Goal: Task Accomplishment & Management: Manage account settings

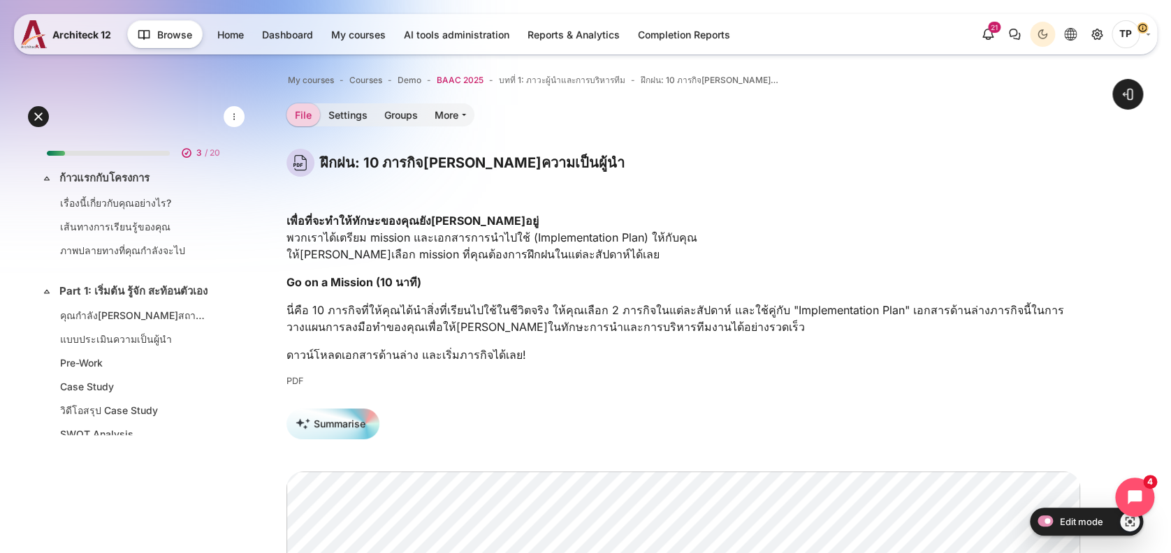
click at [459, 74] on span "BAAC 2025" at bounding box center [460, 80] width 47 height 13
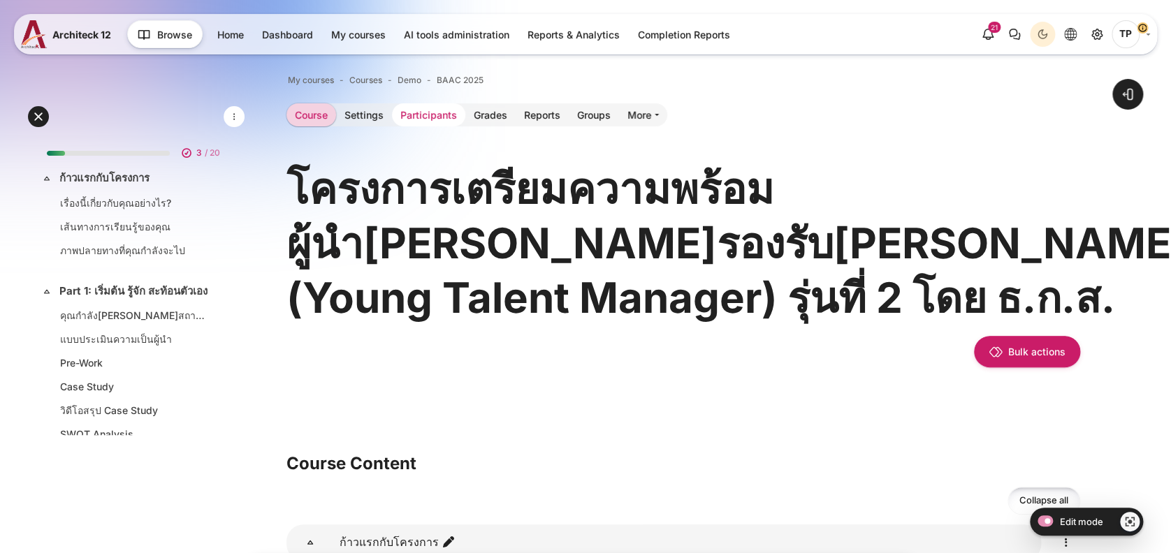
click at [422, 110] on link "Participants" at bounding box center [428, 114] width 73 height 23
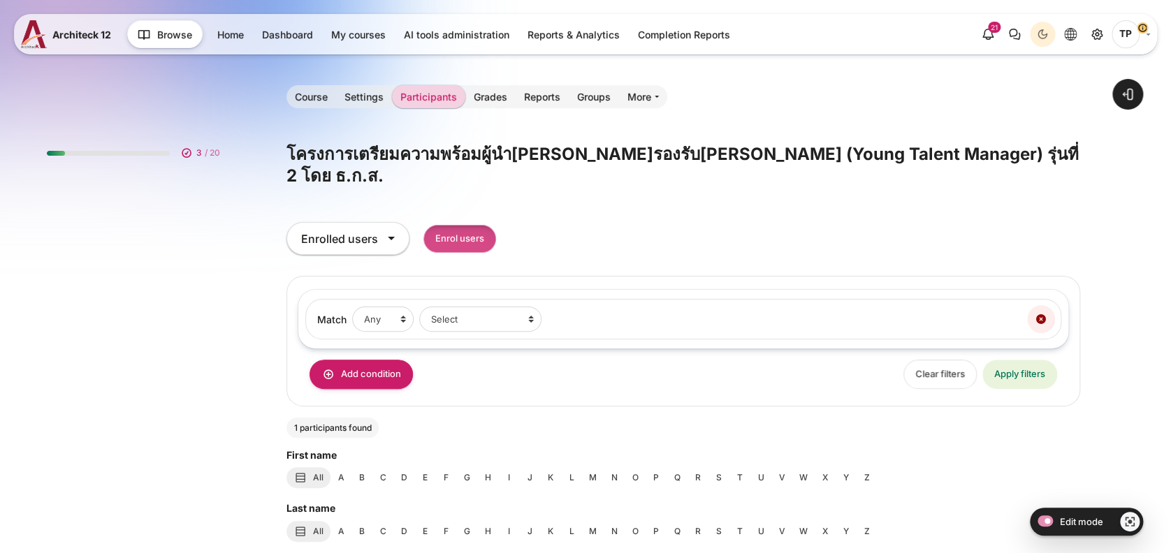
click at [471, 225] on input "Enrol users" at bounding box center [459, 239] width 73 height 29
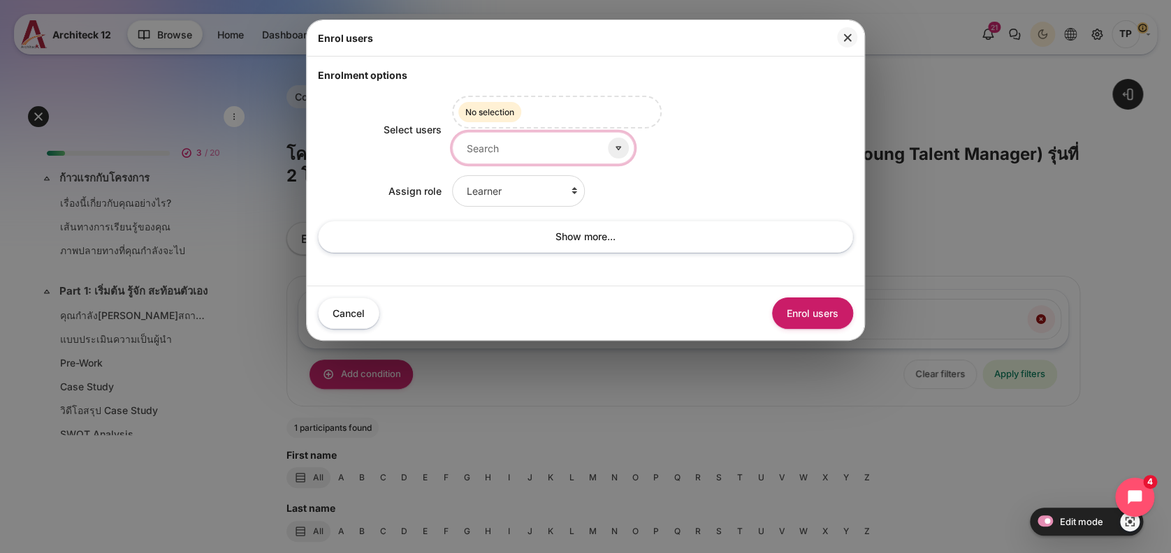
click at [567, 132] on input "Select users" at bounding box center [543, 147] width 182 height 31
type input "d"
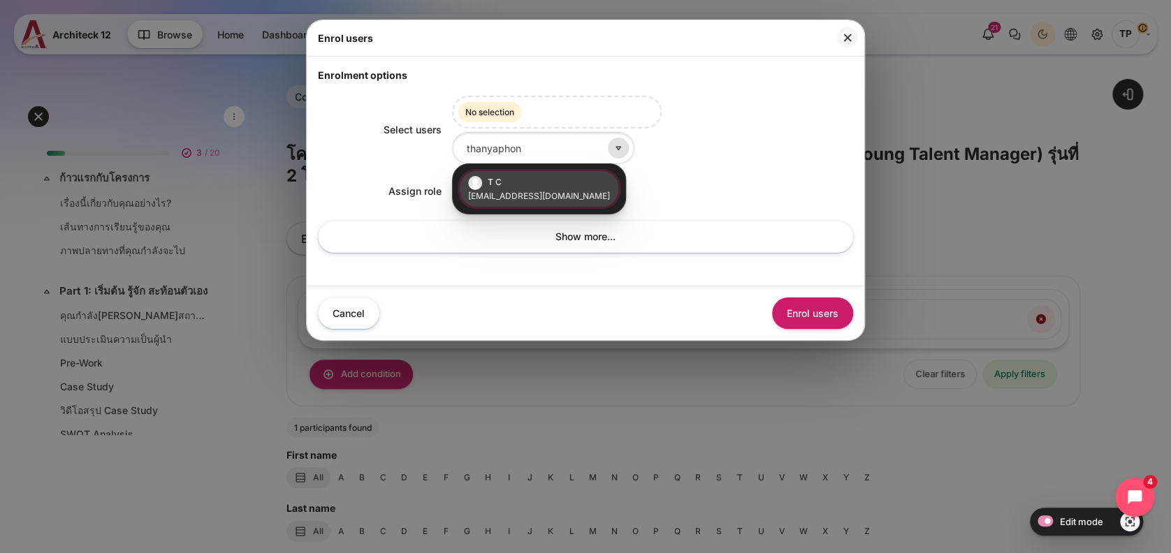
click at [612, 148] on icon at bounding box center [618, 148] width 13 height 13
click at [612, 143] on icon at bounding box center [618, 148] width 13 height 13
click at [548, 140] on input "thanyaphon" at bounding box center [543, 147] width 182 height 31
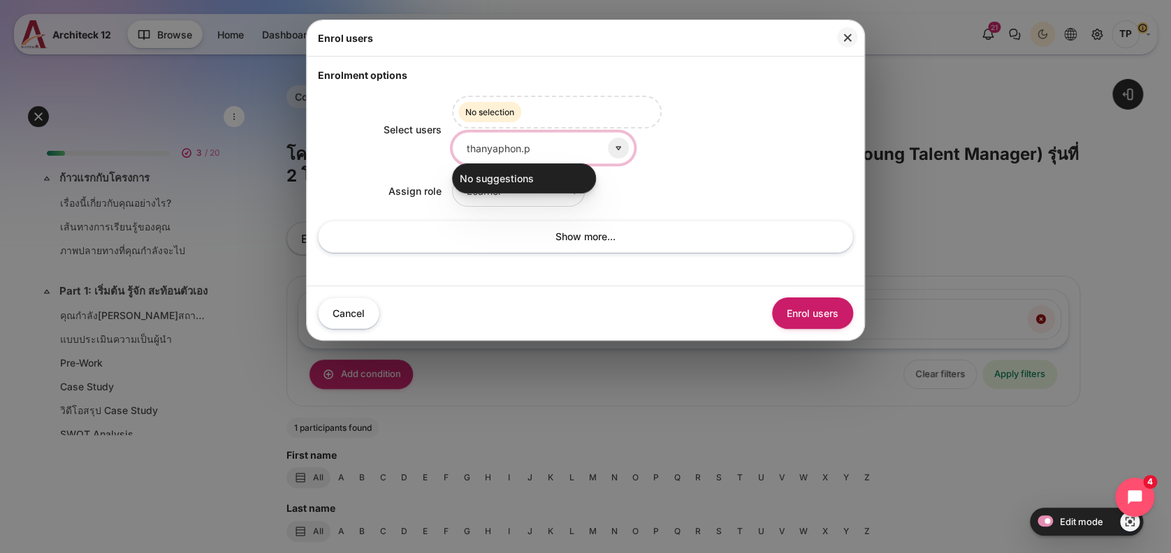
drag, startPoint x: 544, startPoint y: 143, endPoint x: 383, endPoint y: 126, distance: 162.3
click at [352, 138] on div "Select users Selected items: No selection thanyaphon.p No suggestions" at bounding box center [585, 130] width 535 height 68
type input "thanyaphon.p"
click at [849, 38] on button "Close" at bounding box center [847, 37] width 20 height 20
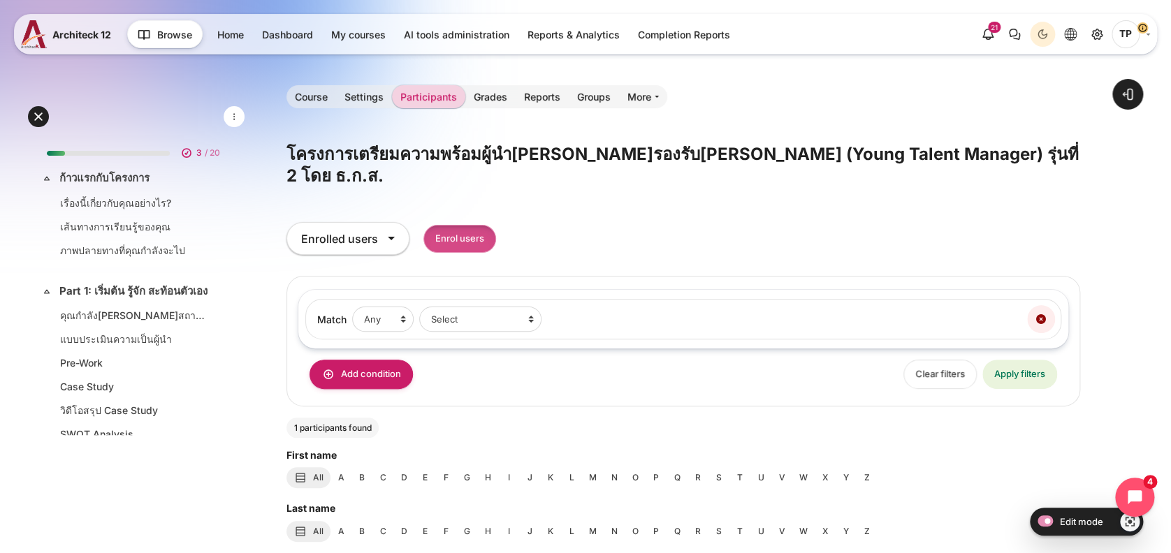
click at [462, 225] on input "Enrol users" at bounding box center [459, 239] width 73 height 29
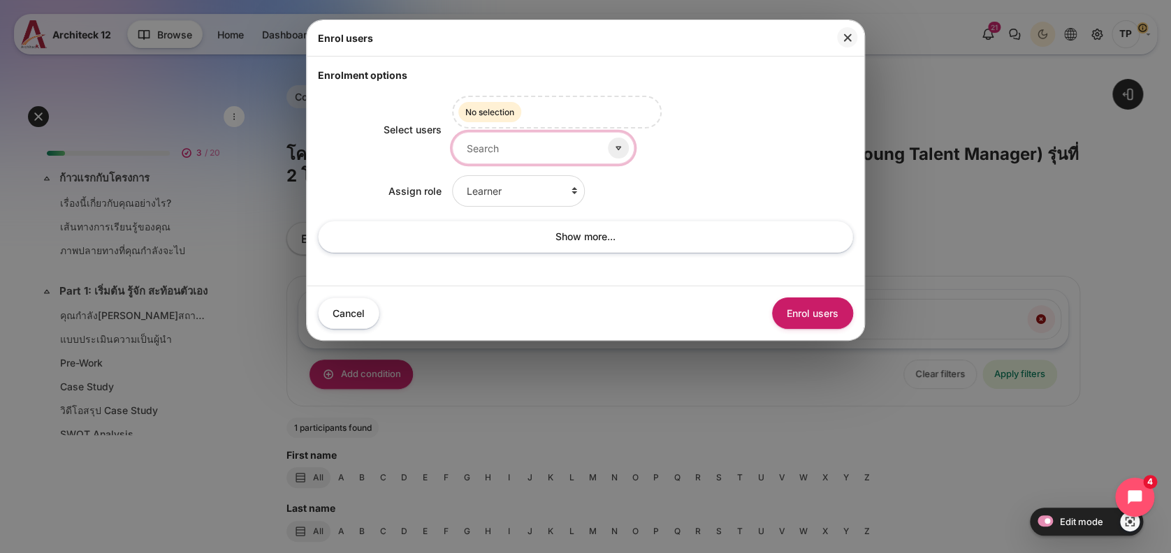
click at [495, 140] on input "Select users" at bounding box center [543, 147] width 182 height 31
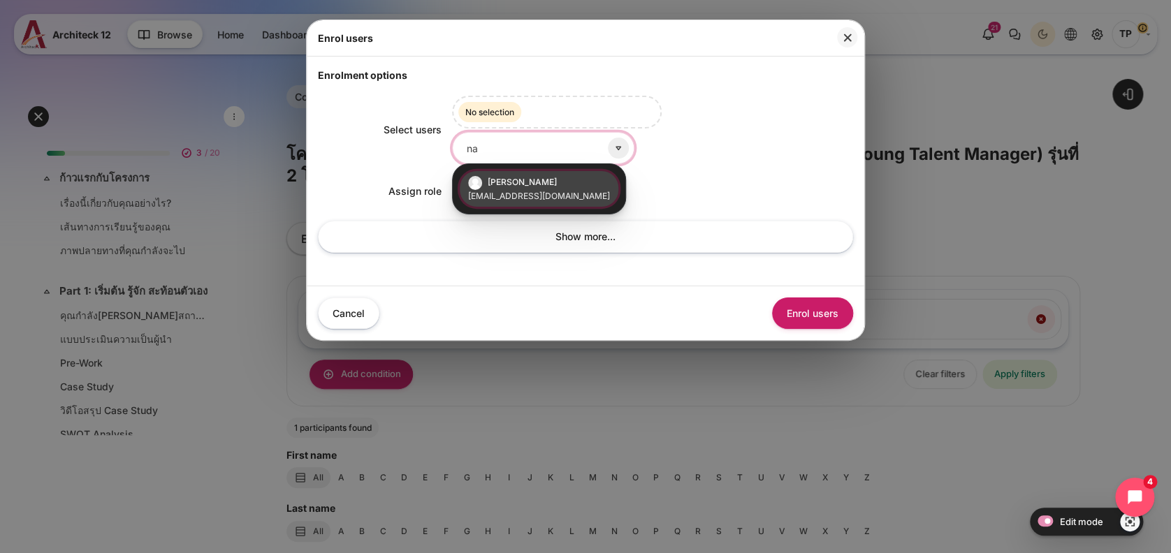
type input "n"
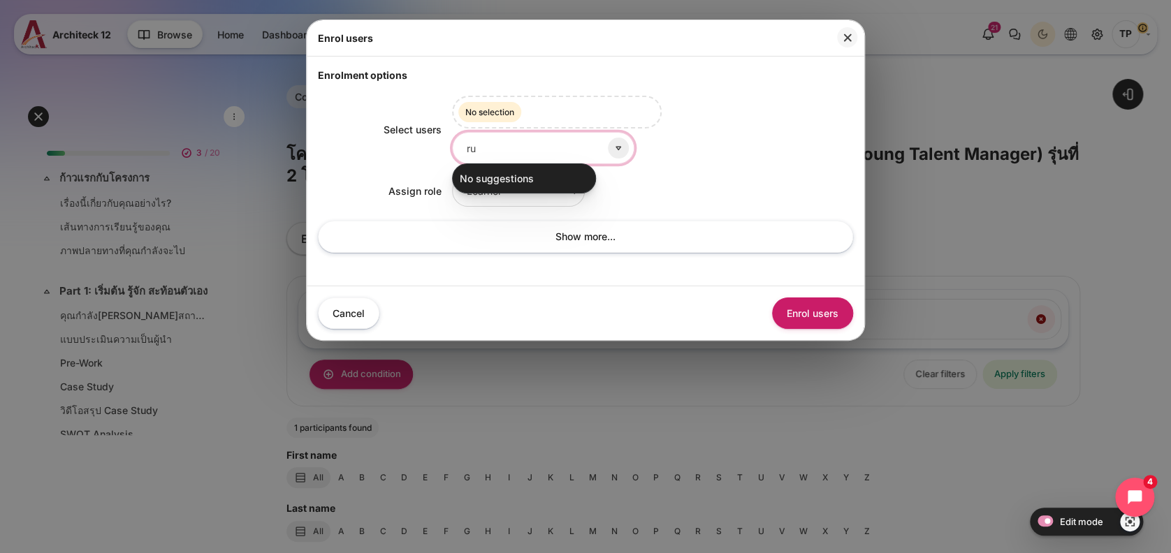
type input "r"
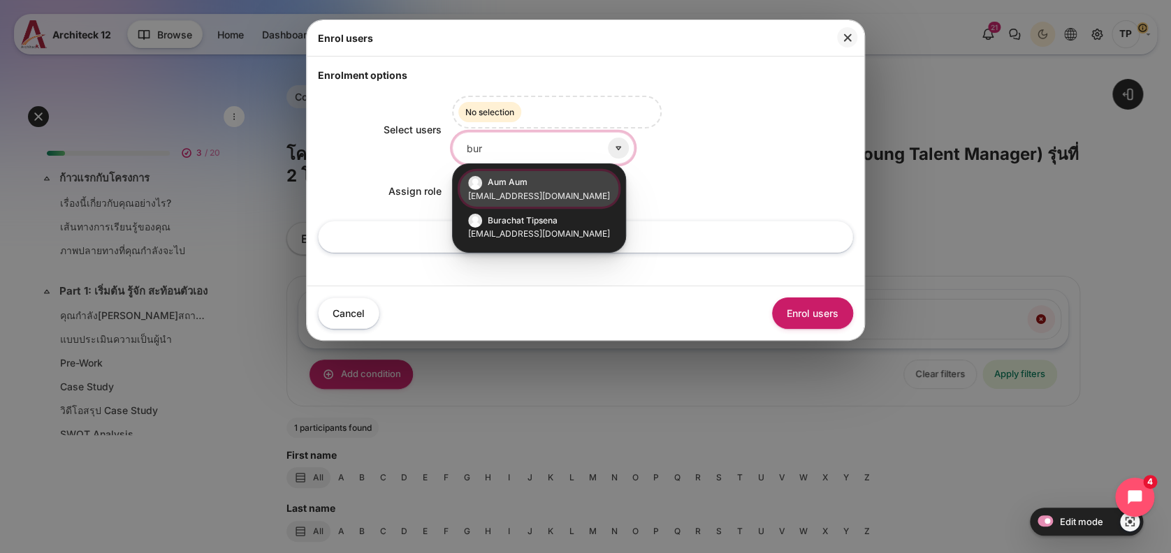
type input "bur"
click at [556, 191] on small "burachat.t@bts.com" at bounding box center [539, 195] width 142 height 13
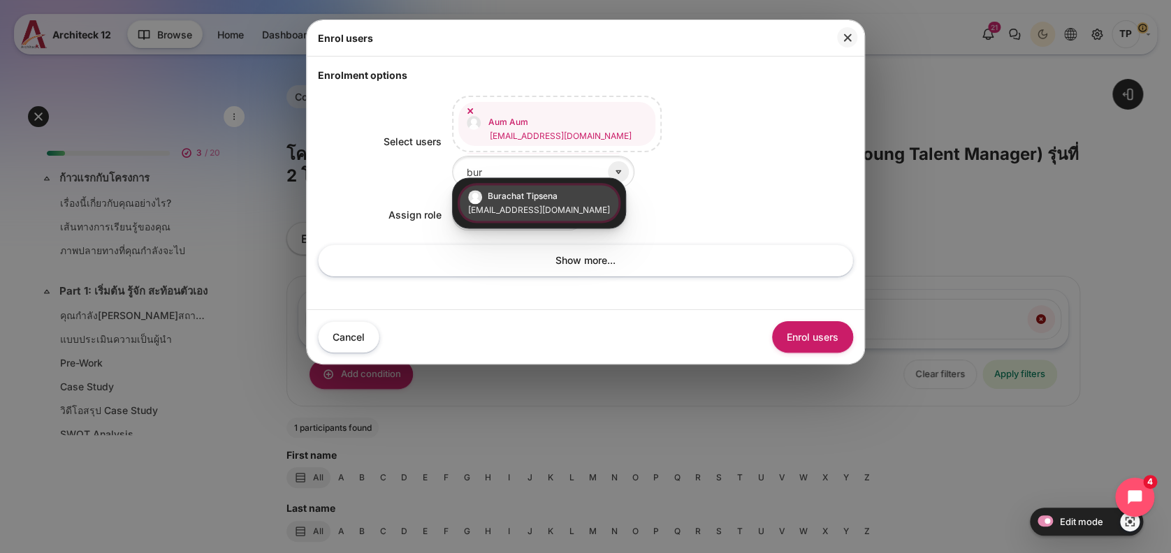
click at [717, 182] on div "Select users Aum Aum burachat.t@bts.com Burachat Tipsena burachat_t@learnmai.co…" at bounding box center [585, 190] width 535 height 216
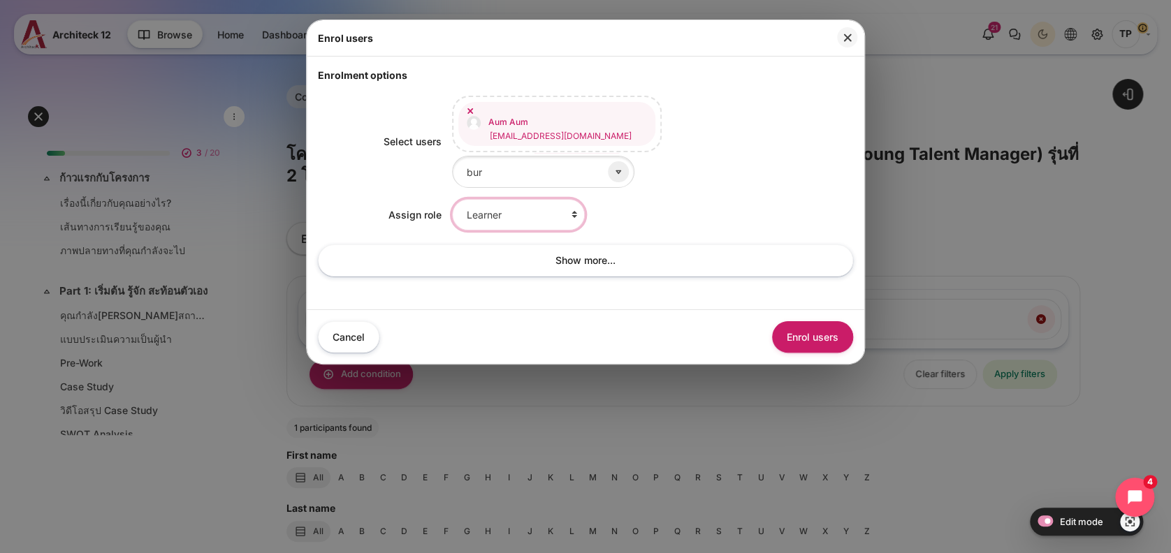
click at [516, 199] on select "Learner Faculty Client Sponsor 3 Manager Teacher Non-editing teacher Student Le…" at bounding box center [518, 214] width 133 height 31
select select "14"
click at [452, 199] on select "Learner Faculty Client Sponsor 3 Manager Teacher Non-editing teacher Student Le…" at bounding box center [518, 214] width 133 height 31
click at [780, 328] on button "Enrol users" at bounding box center [812, 336] width 81 height 31
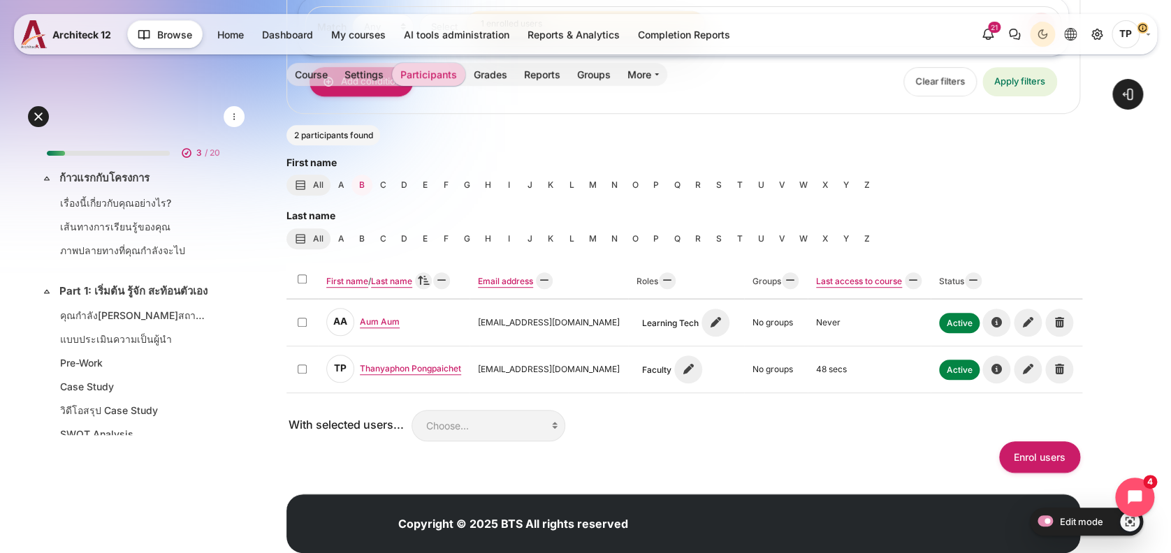
scroll to position [296, 0]
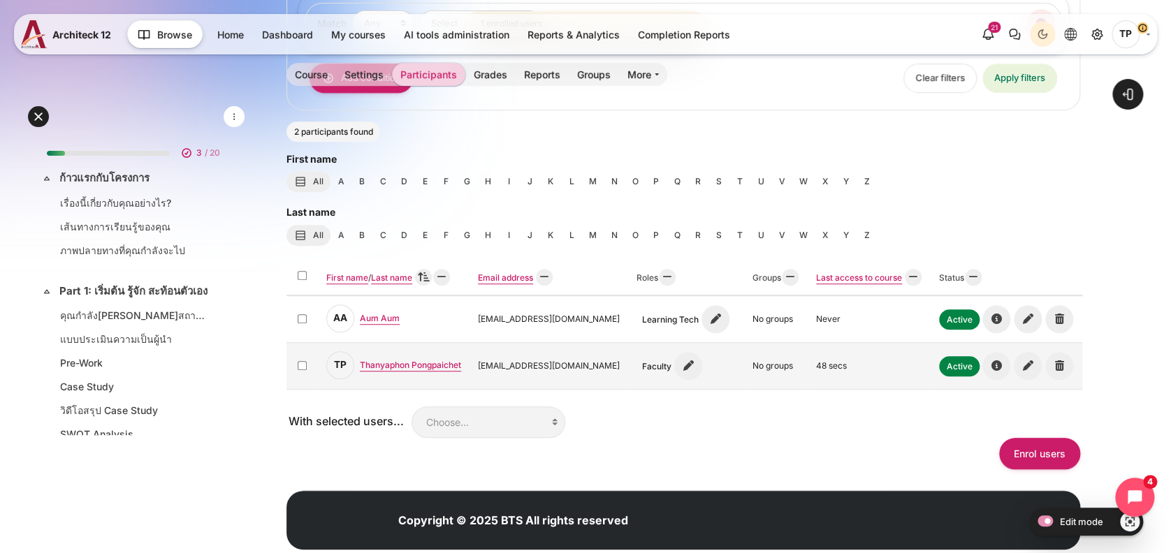
click at [693, 352] on icon "Thanyaphon Pongpaichet's role assignments" at bounding box center [688, 366] width 28 height 28
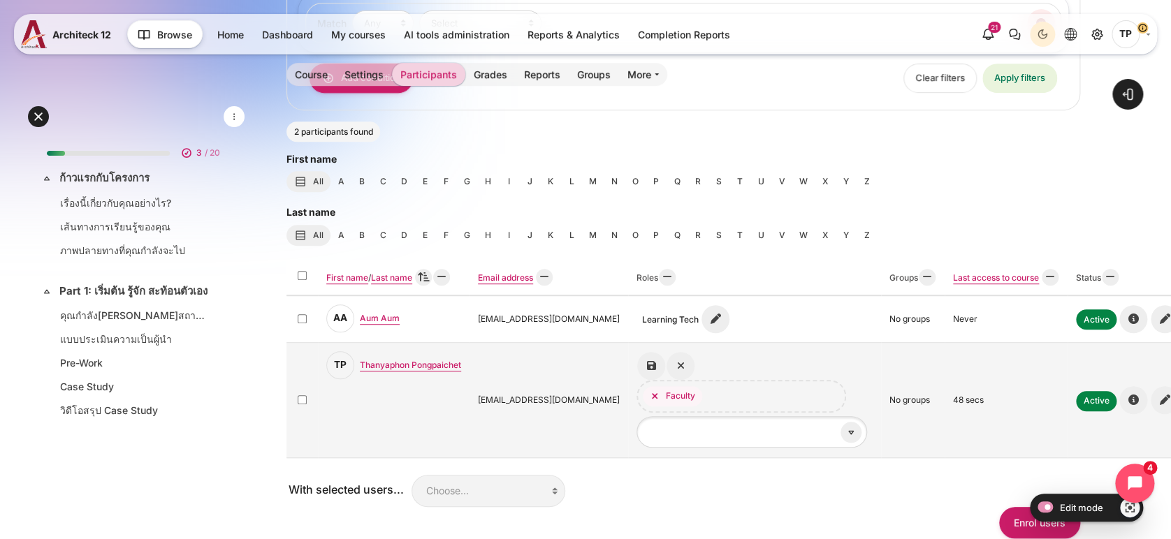
click at [653, 391] on icon "Content" at bounding box center [655, 396] width 10 height 10
click at [658, 416] on input "Thanyaphon Pongpaichet's role assignments" at bounding box center [752, 431] width 231 height 31
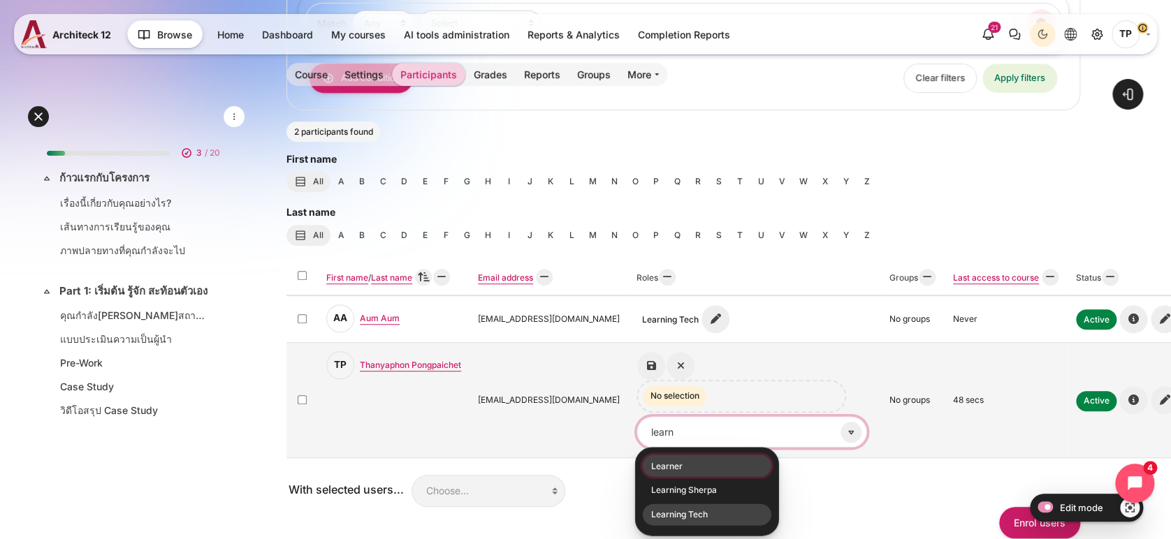
type input "learn"
click at [675, 504] on li "Learning Tech" at bounding box center [707, 515] width 129 height 22
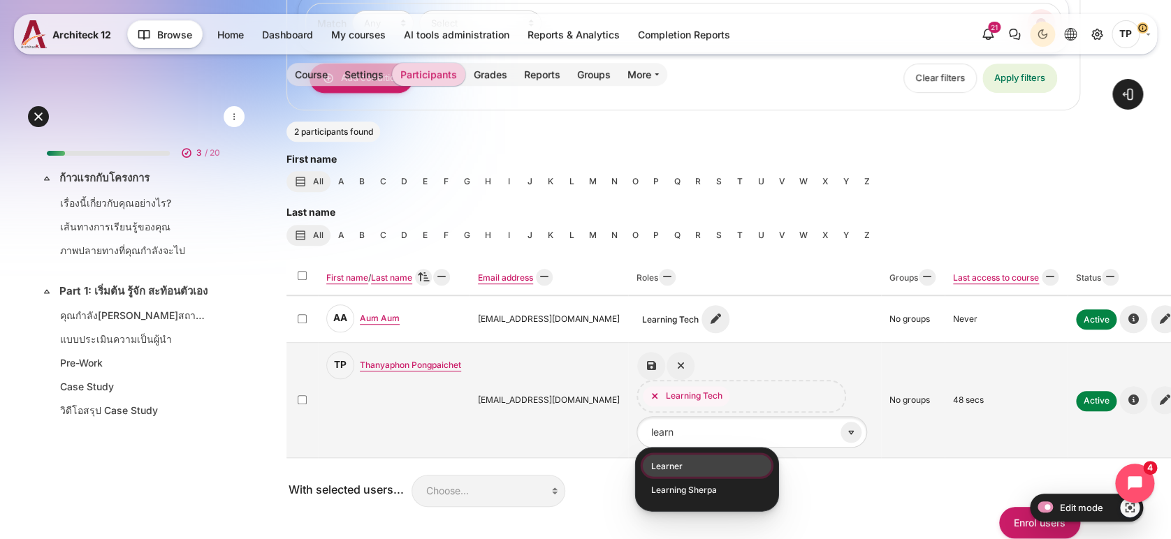
drag, startPoint x: 675, startPoint y: 483, endPoint x: 651, endPoint y: 316, distance: 168.7
click at [651, 342] on td "Thanyaphon Pongpaichet's role assignments Learner Faculty Client Sponsor 3 Mana…" at bounding box center [754, 400] width 253 height 116
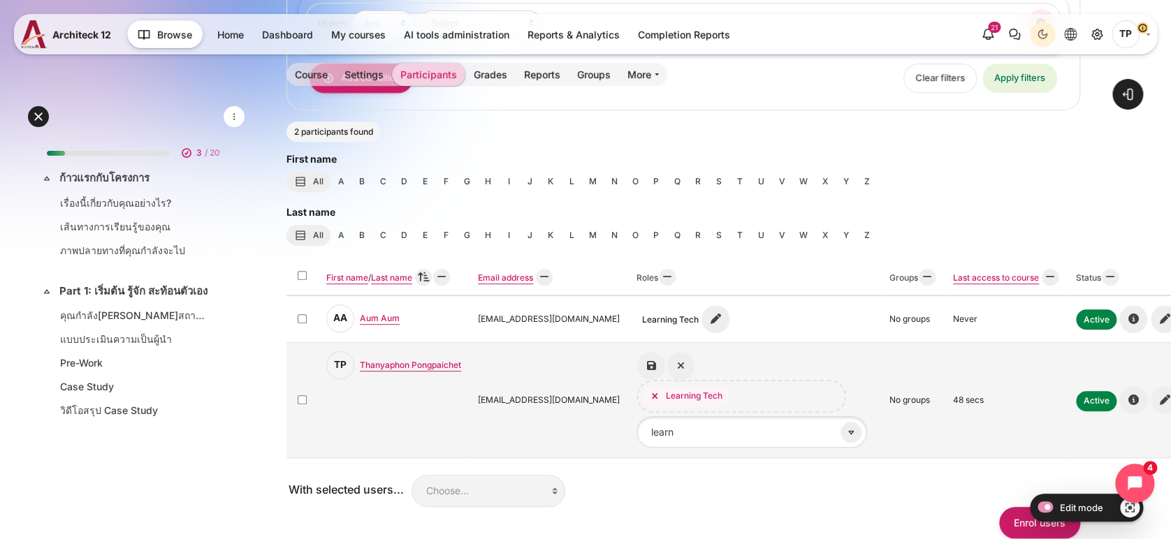
click at [646, 352] on icon "Save changes" at bounding box center [651, 366] width 28 height 28
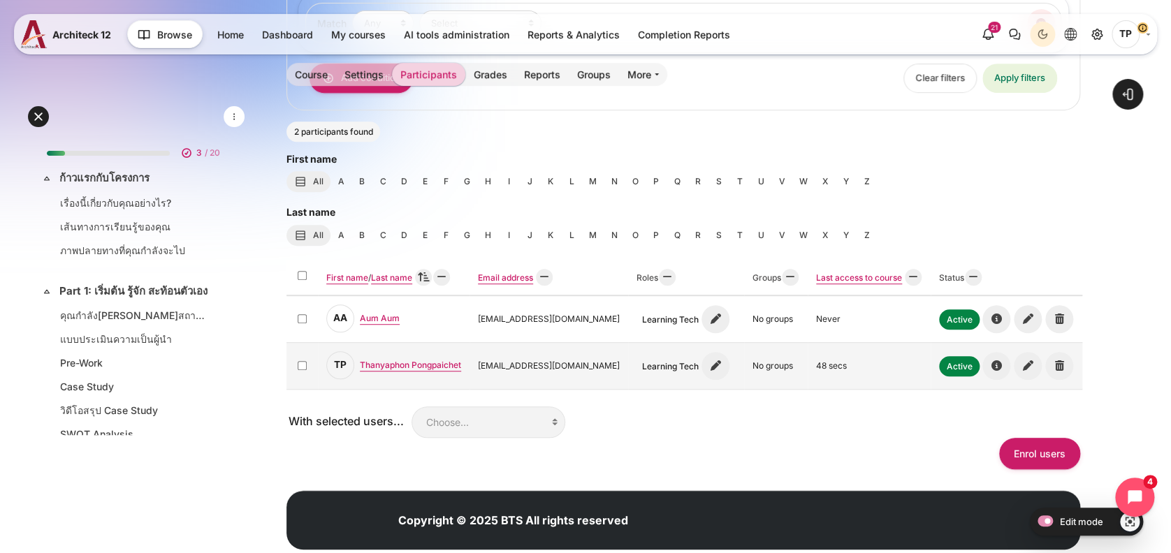
click at [604, 438] on div "Enrol users" at bounding box center [684, 453] width 794 height 31
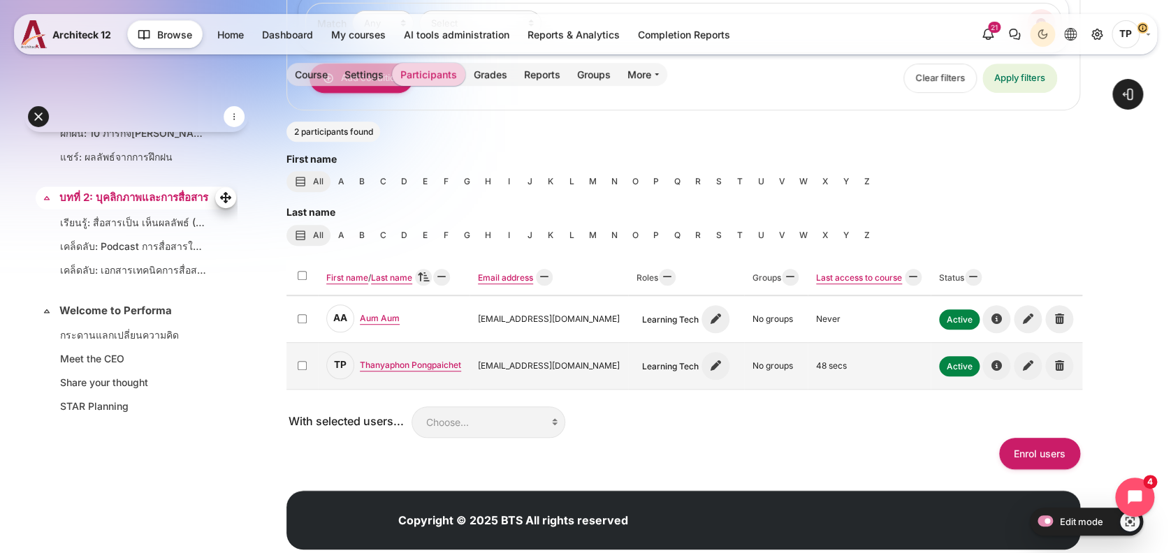
scroll to position [489, 0]
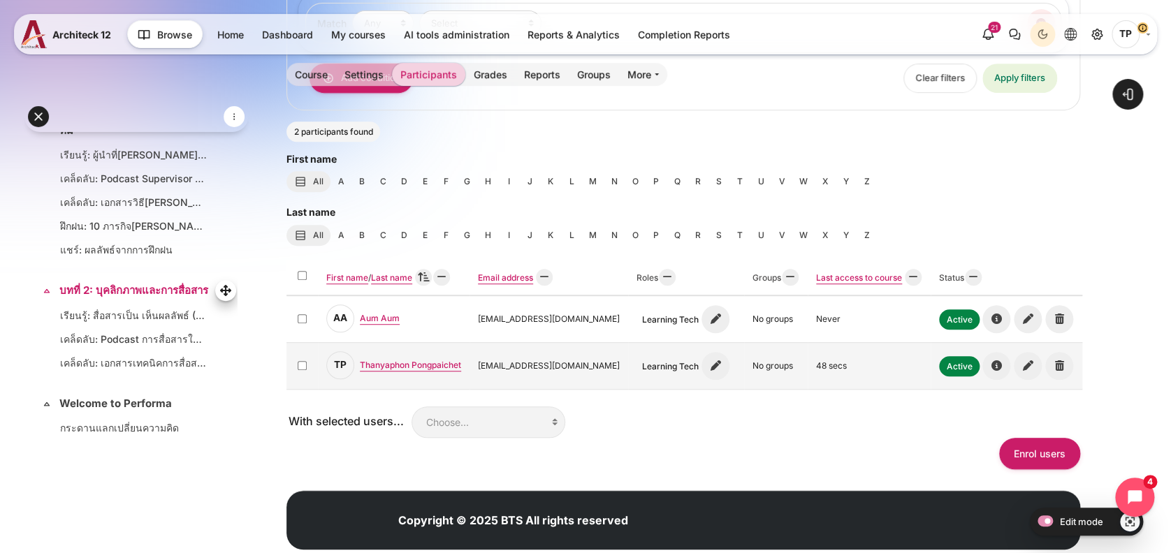
click at [90, 299] on link "บทที่ 2: บุคลิกภาพและการสื่อสาร" at bounding box center [134, 291] width 151 height 16
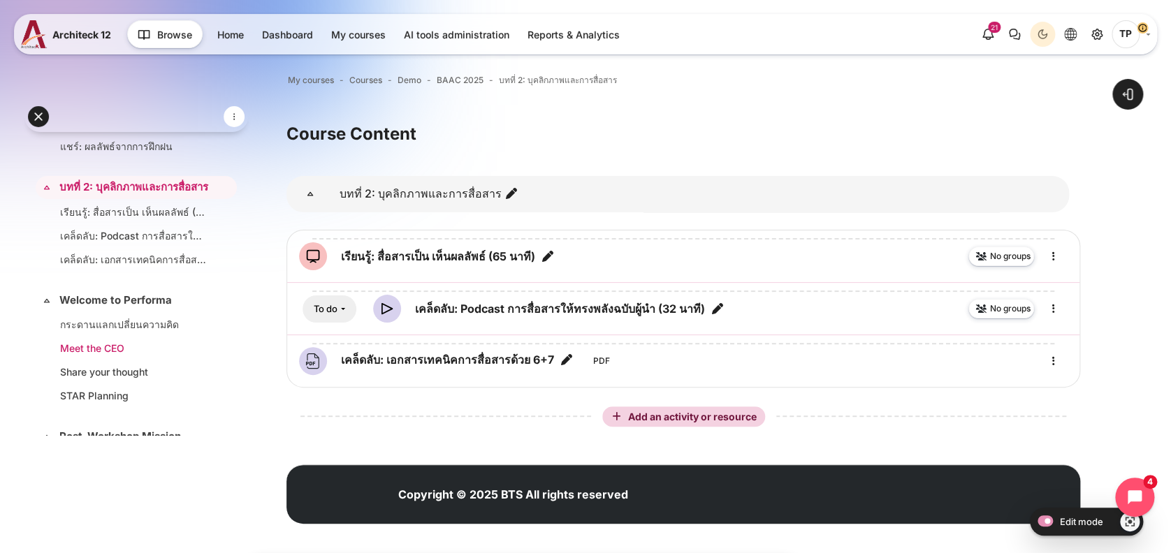
scroll to position [407, 0]
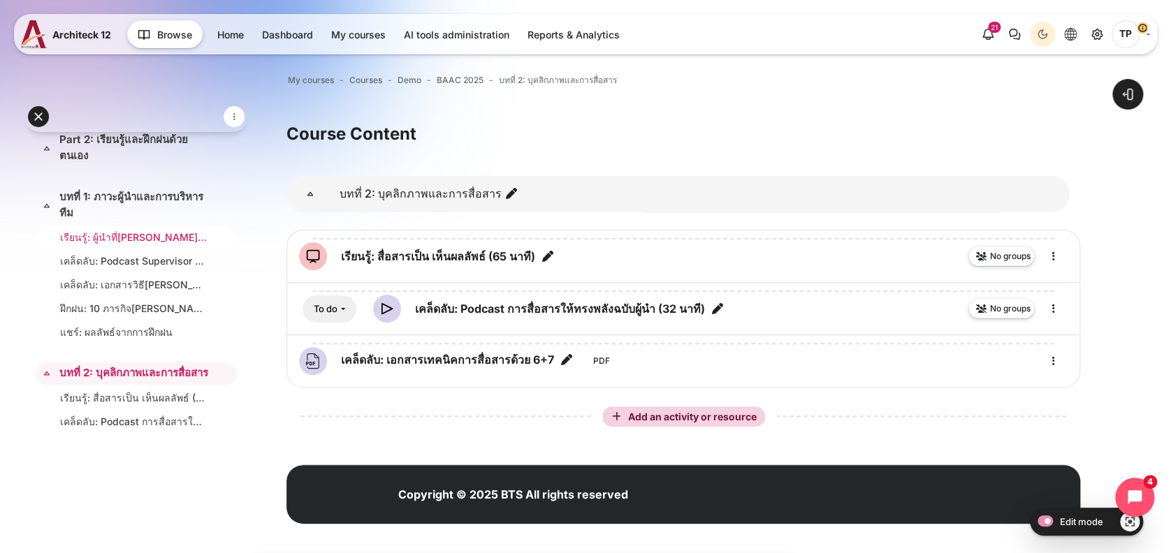
click at [115, 245] on link "เรียนรู้: ผู้นำที่[PERSON_NAME]สร้างเสริมศักยภาพตนเองและผู้อื่นได้ (37 นาที)" at bounding box center [133, 237] width 147 height 15
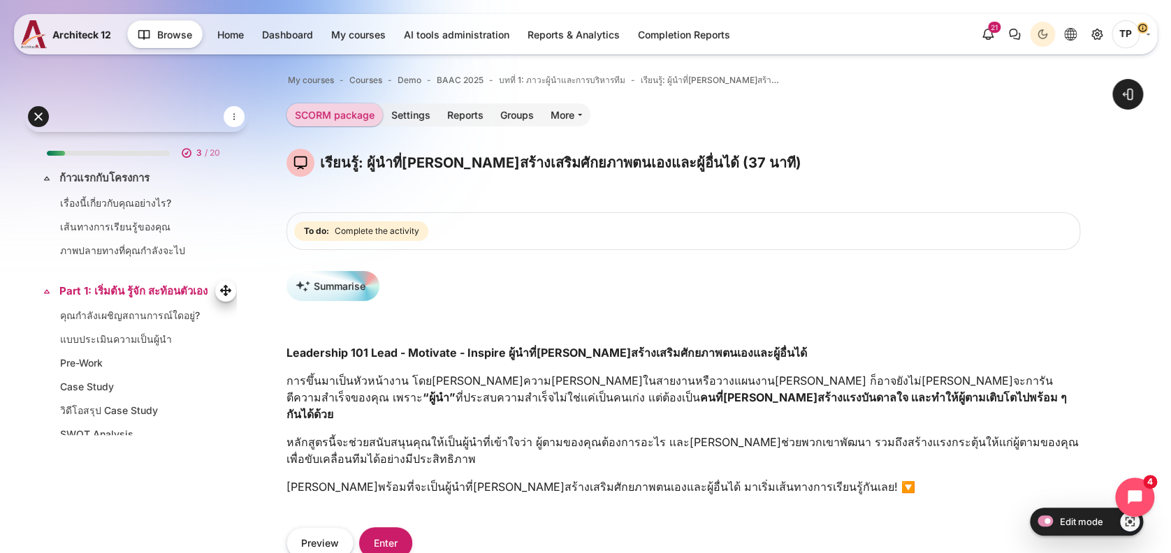
click at [115, 294] on link "Part 1: เริ่มต้น รู้จัก สะท้อนตัวเอง" at bounding box center [134, 292] width 151 height 16
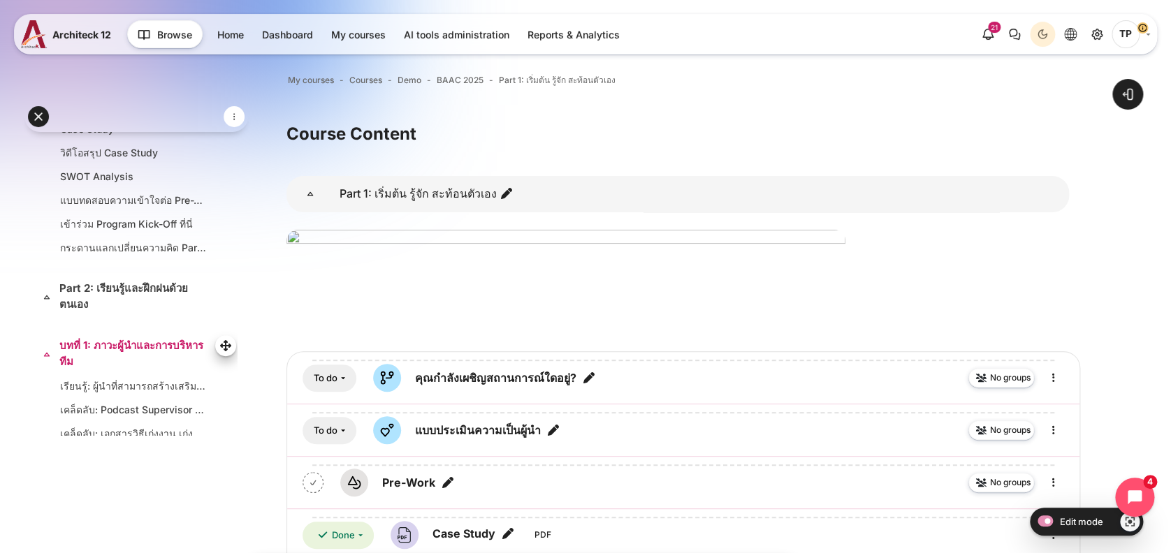
scroll to position [370, 0]
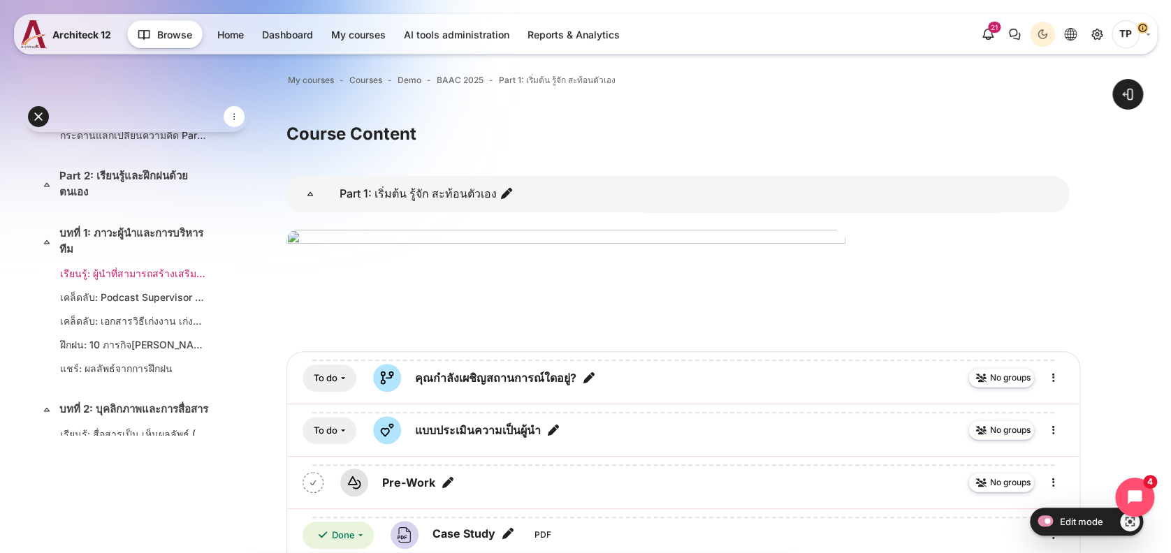
click at [82, 281] on link "เรียนรู้: ผู้นำที่[PERSON_NAME]สร้างเสริมศักยภาพตนเองและผู้อื่นได้ (37 นาที)" at bounding box center [133, 273] width 147 height 15
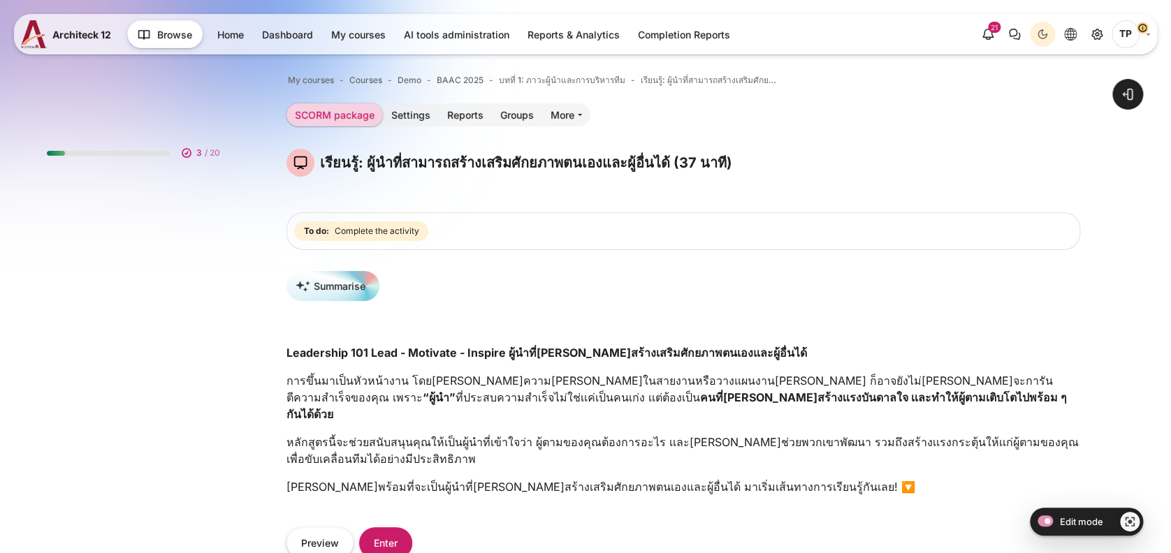
scroll to position [373, 0]
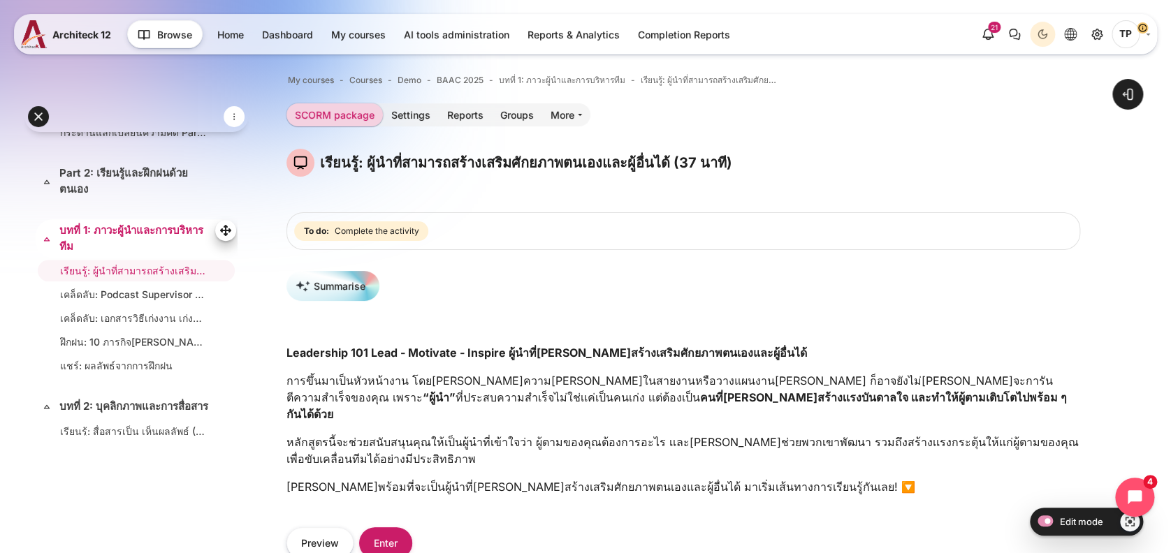
click at [106, 254] on link "บทที่ 1: ภาวะผู้นำและการบริหารทีม" at bounding box center [134, 238] width 151 height 31
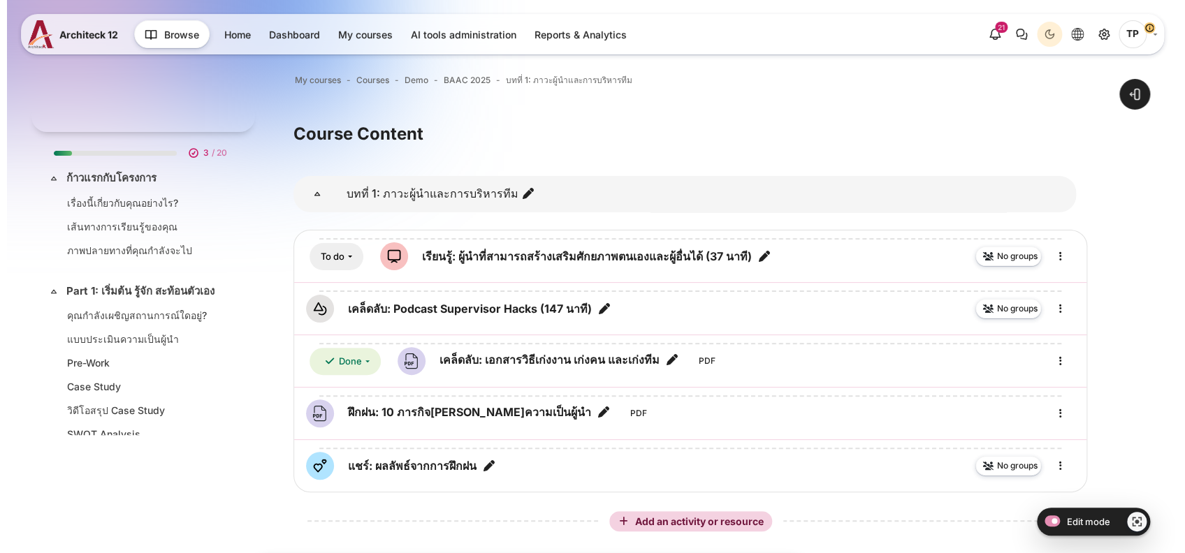
scroll to position [418, 0]
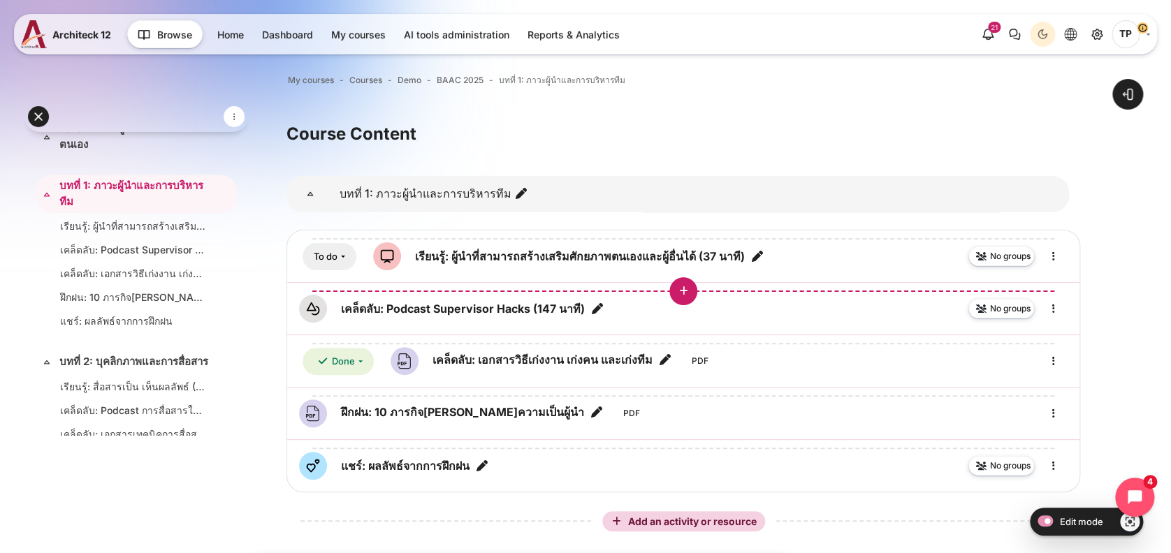
click at [681, 287] on icon "Insert an activity or resource before 'เคล็ดลับ: Podcast Supervisor Hacks (147 …" at bounding box center [683, 291] width 13 height 13
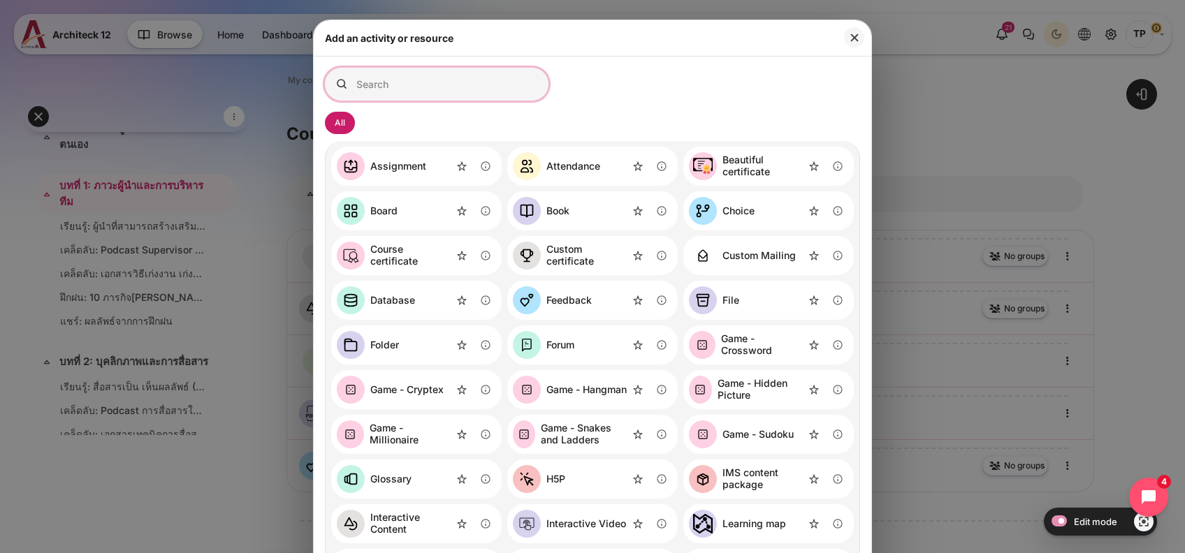
click at [414, 90] on input "Search for activities by name or description" at bounding box center [437, 84] width 224 height 33
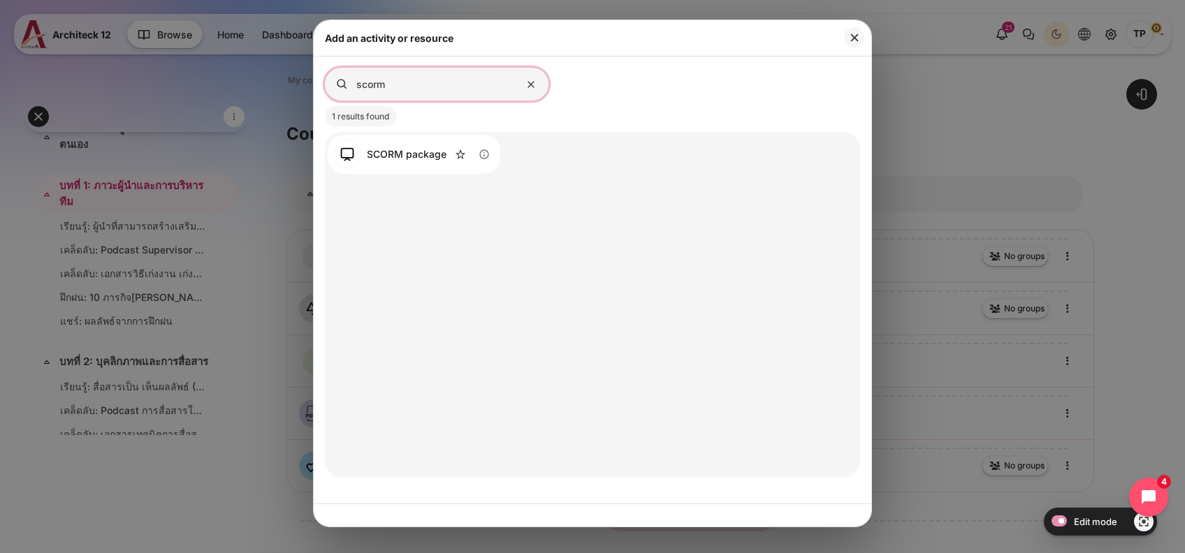
type input "scorm"
click at [398, 155] on div "SCORM package" at bounding box center [407, 155] width 80 height 12
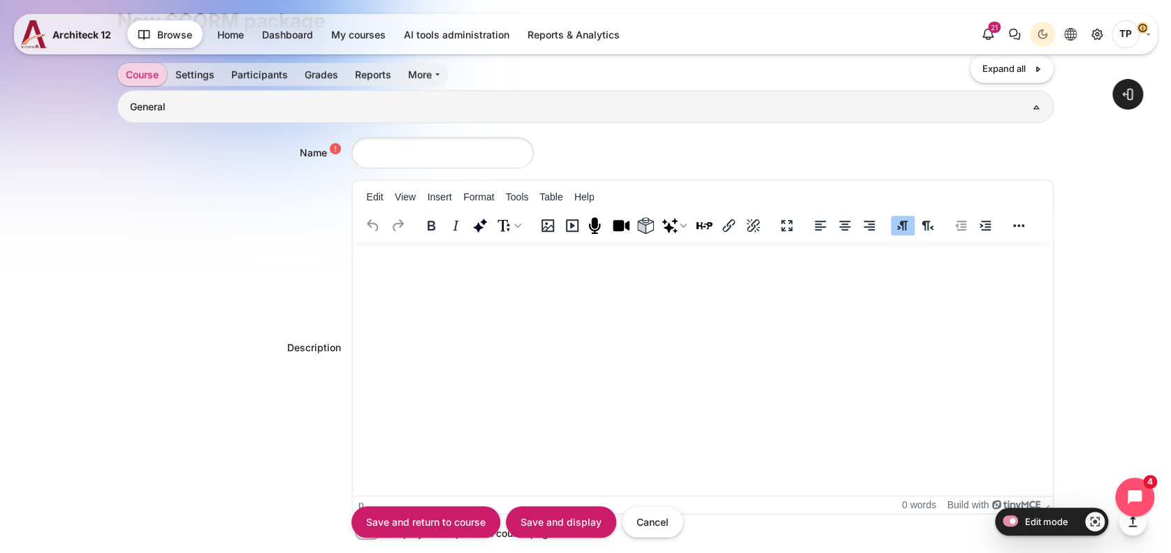
scroll to position [280, 0]
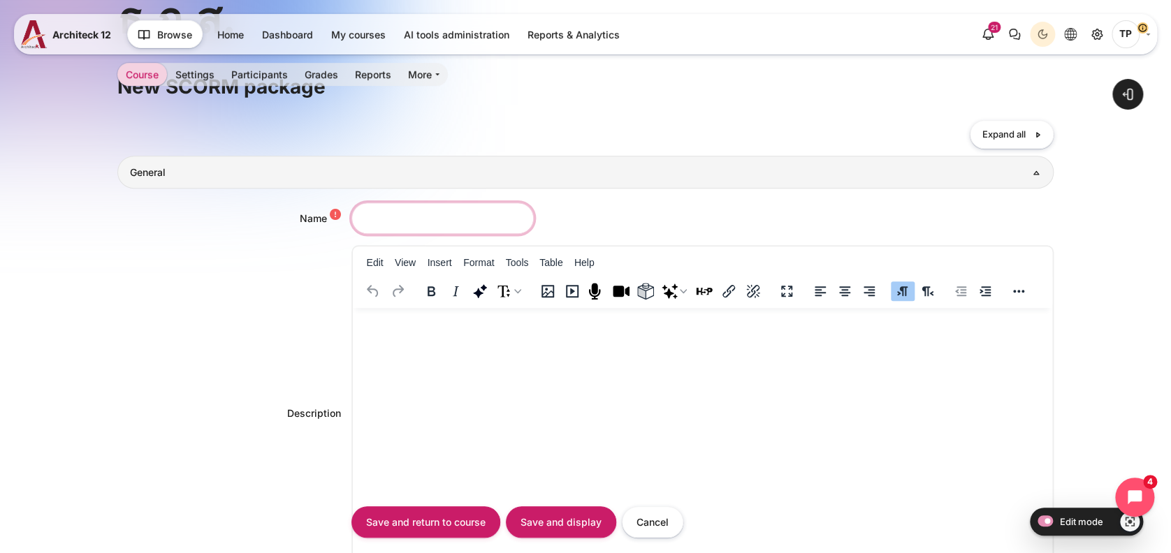
click at [424, 211] on input "Name" at bounding box center [443, 218] width 182 height 31
type input "Check-Up Quiz"
click at [453, 333] on html at bounding box center [702, 322] width 700 height 28
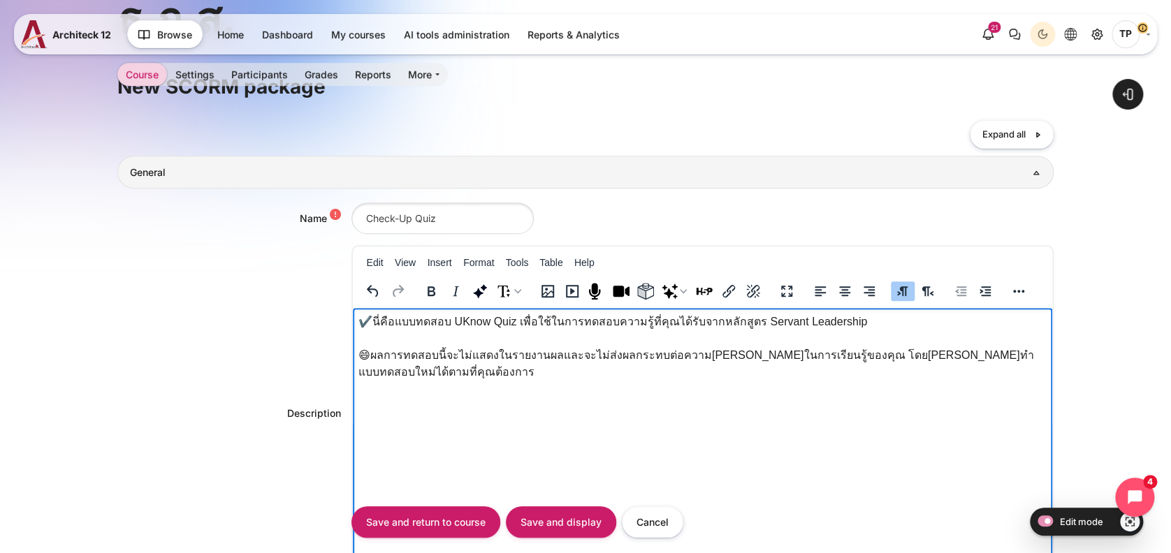
click at [363, 317] on p "✔️นี่คือแบบทดสอบ UKnow Quiz เพื่อใช้ในการทดสอบความรู้ที่คุณได้รับจากหลักสูตร Se…" at bounding box center [702, 347] width 689 height 67
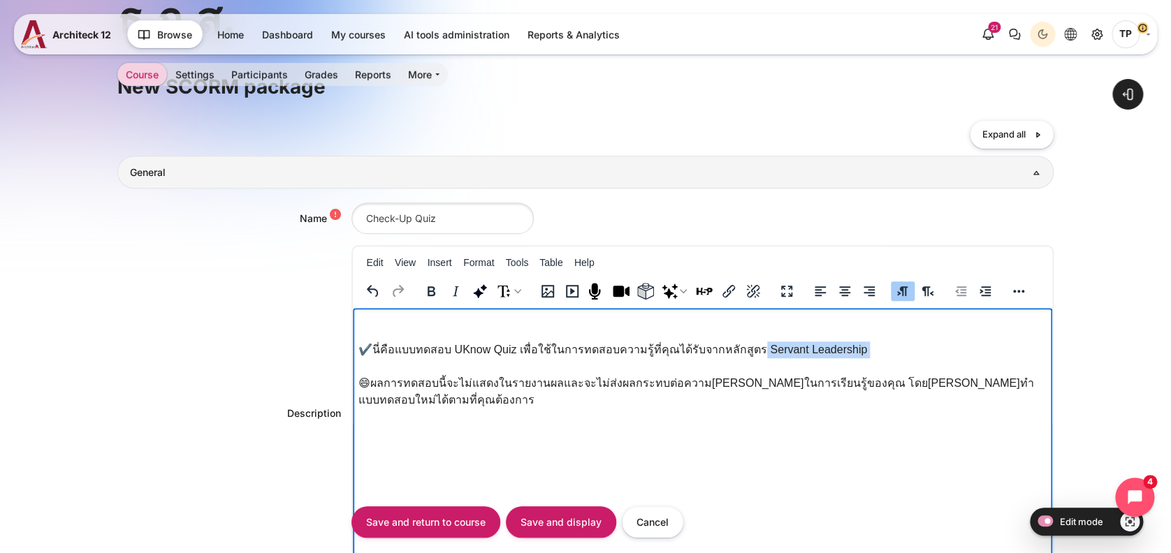
click at [748, 350] on p "✔️นี่คือแบบทดสอบ UKnow Quiz เพื่อใช้ในการทดสอบความรู้ที่คุณได้รับจากหลักสูตร Se…" at bounding box center [702, 375] width 689 height 67
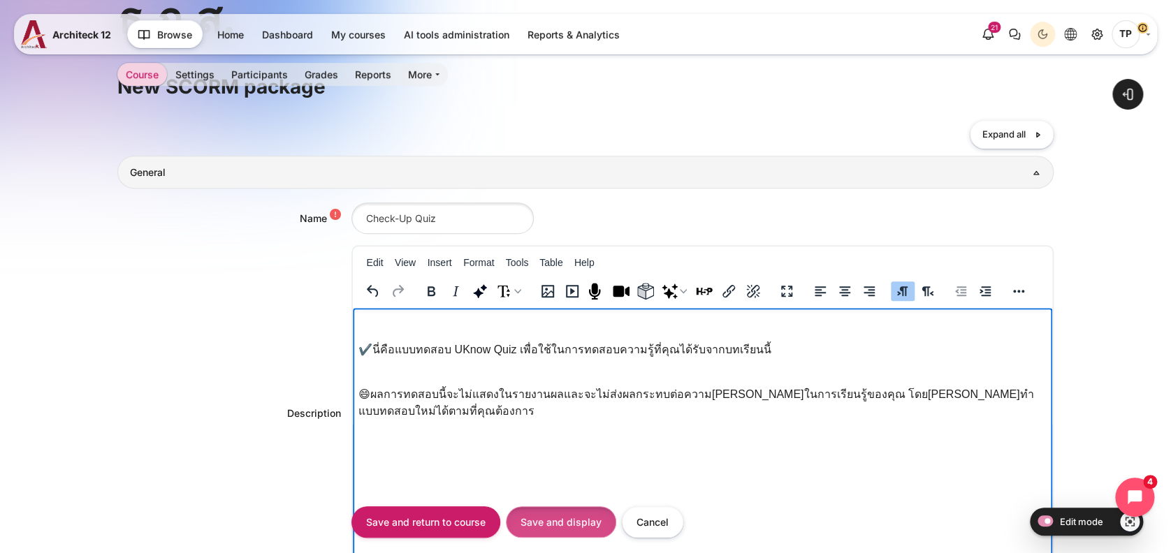
click at [561, 530] on input "Save and display" at bounding box center [561, 522] width 110 height 31
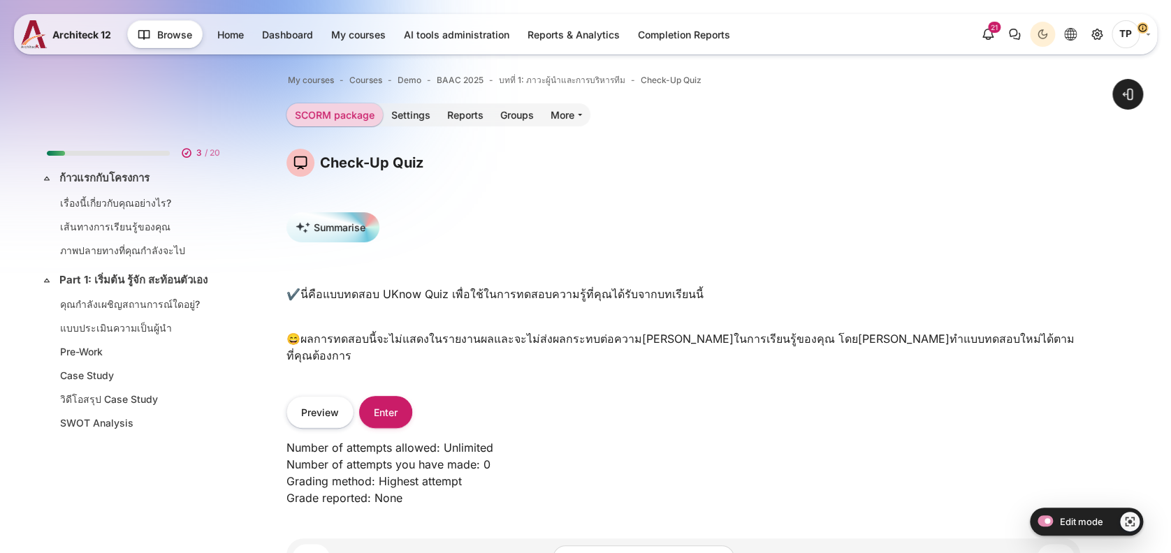
scroll to position [397, 0]
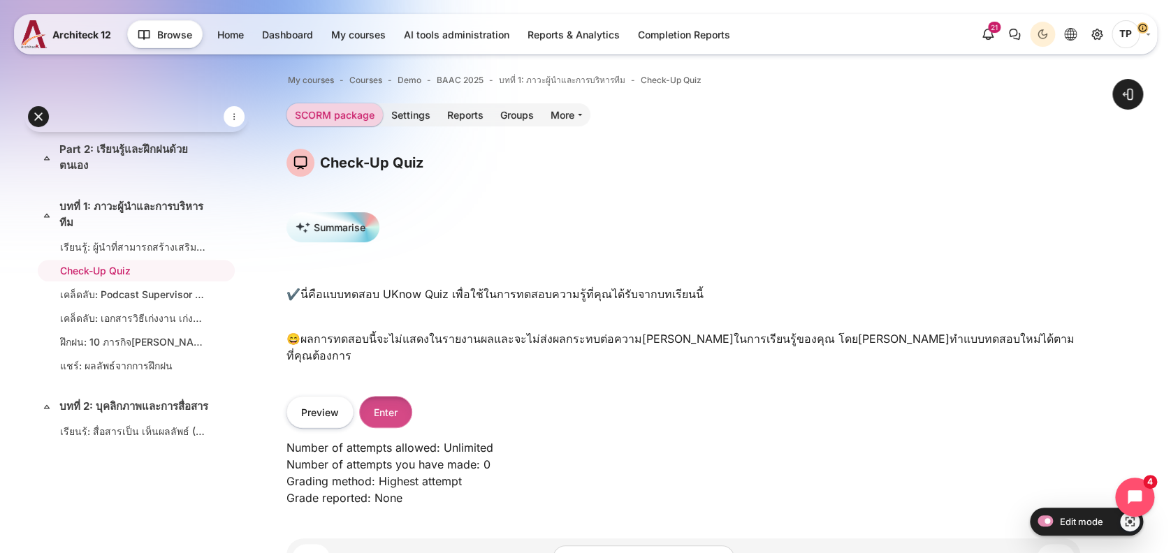
drag, startPoint x: 375, startPoint y: 396, endPoint x: 382, endPoint y: 393, distance: 7.5
click at [375, 396] on button "Enter" at bounding box center [385, 411] width 53 height 31
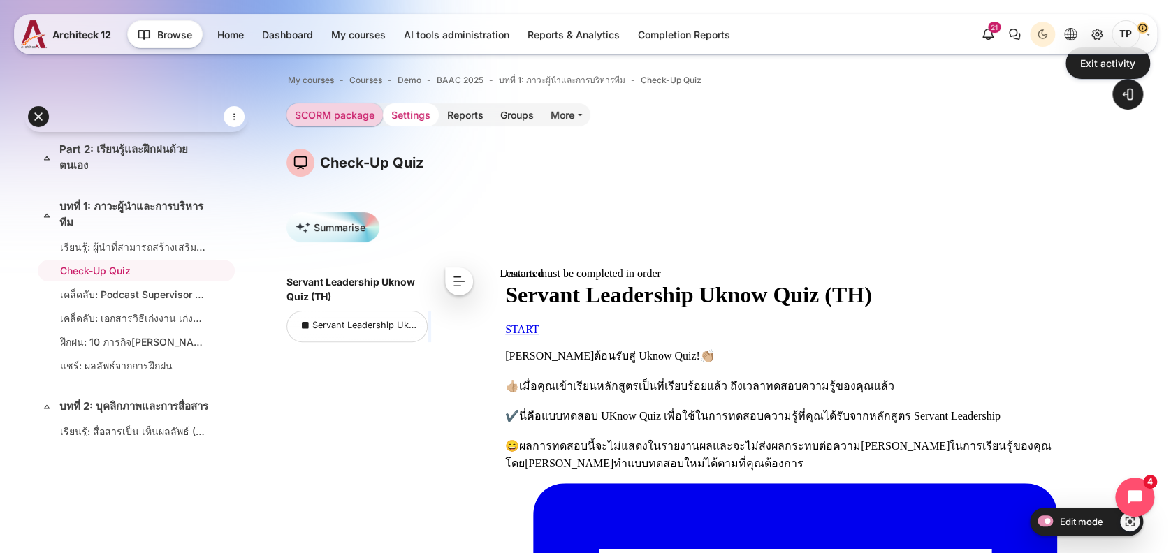
click at [406, 121] on link "Settings" at bounding box center [411, 114] width 56 height 23
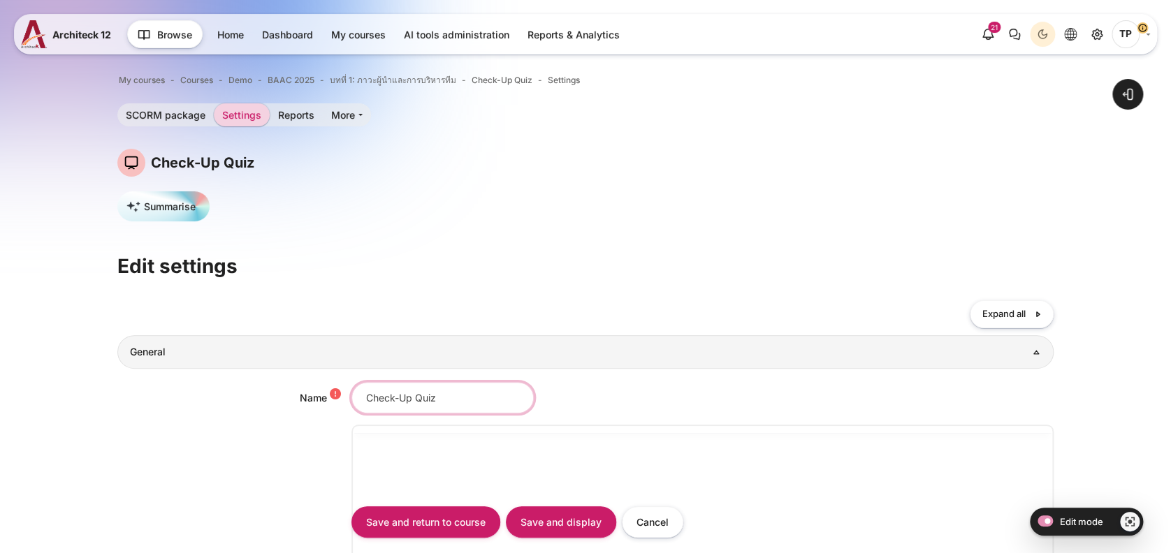
click at [433, 398] on input "Check-Up Quiz" at bounding box center [443, 397] width 182 height 31
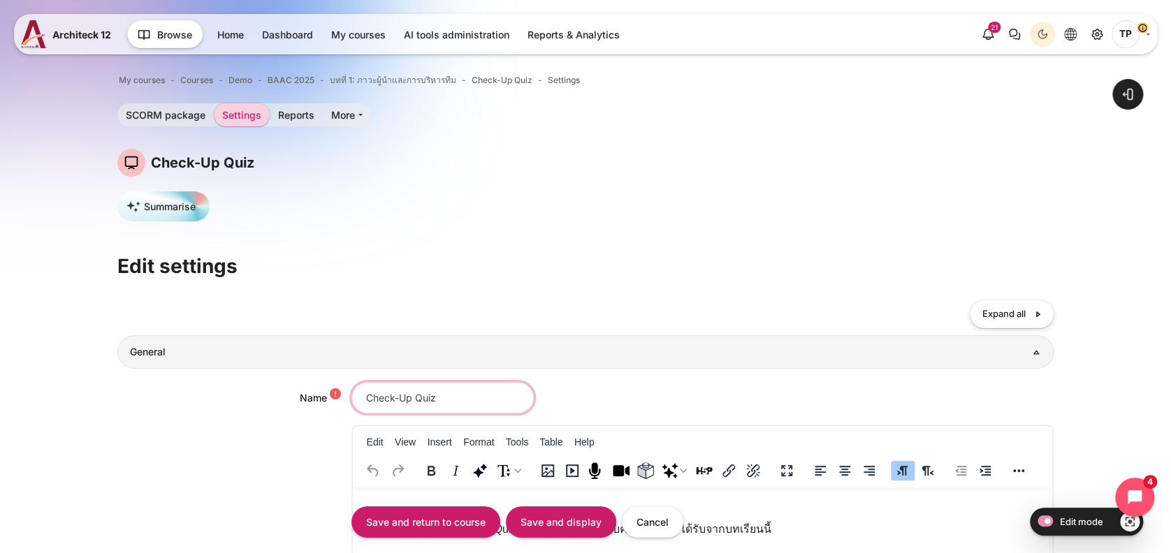
drag, startPoint x: 459, startPoint y: 388, endPoint x: 0, endPoint y: 377, distance: 459.2
type input "8"
type input "c"
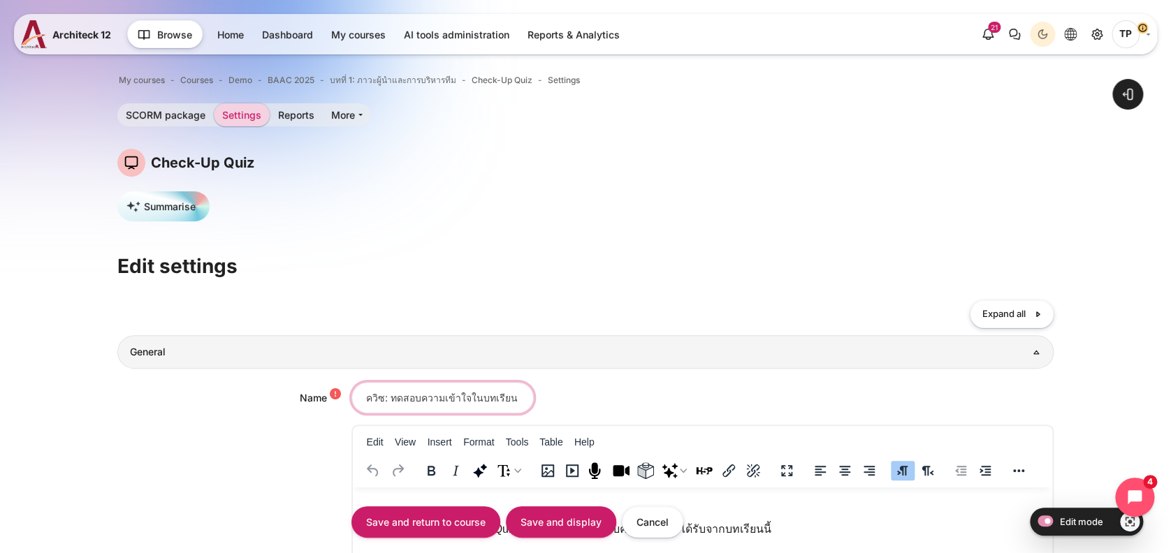
drag, startPoint x: 454, startPoint y: 399, endPoint x: 586, endPoint y: 400, distance: 132.1
click at [585, 400] on div "ควิซ: ทดสอบความเข้าใจในบทเรียน" at bounding box center [703, 397] width 703 height 31
type input "ควิซ: ทดสอบความเข้าใจ"
click at [553, 523] on input "Save and display" at bounding box center [561, 522] width 110 height 31
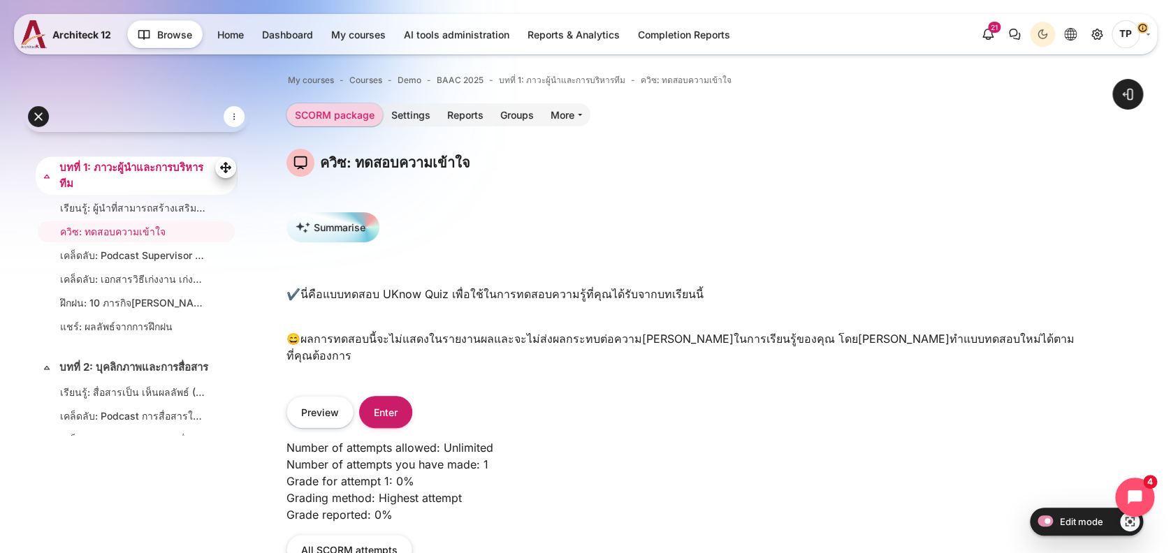
scroll to position [397, 0]
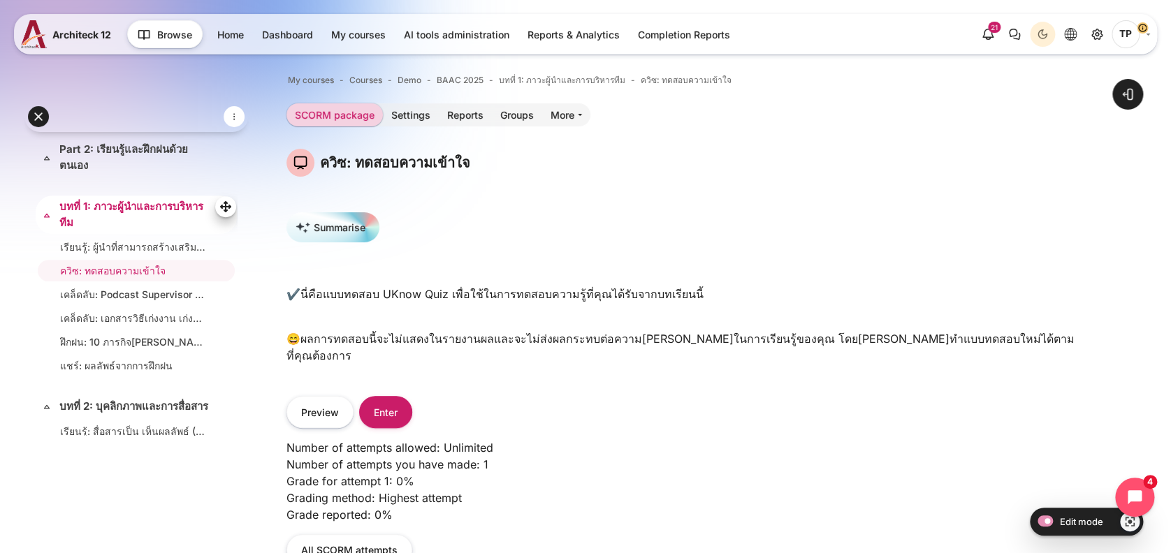
click at [95, 220] on link "บทที่ 1: ภาวะผู้นำและการบริหารทีม" at bounding box center [134, 214] width 151 height 31
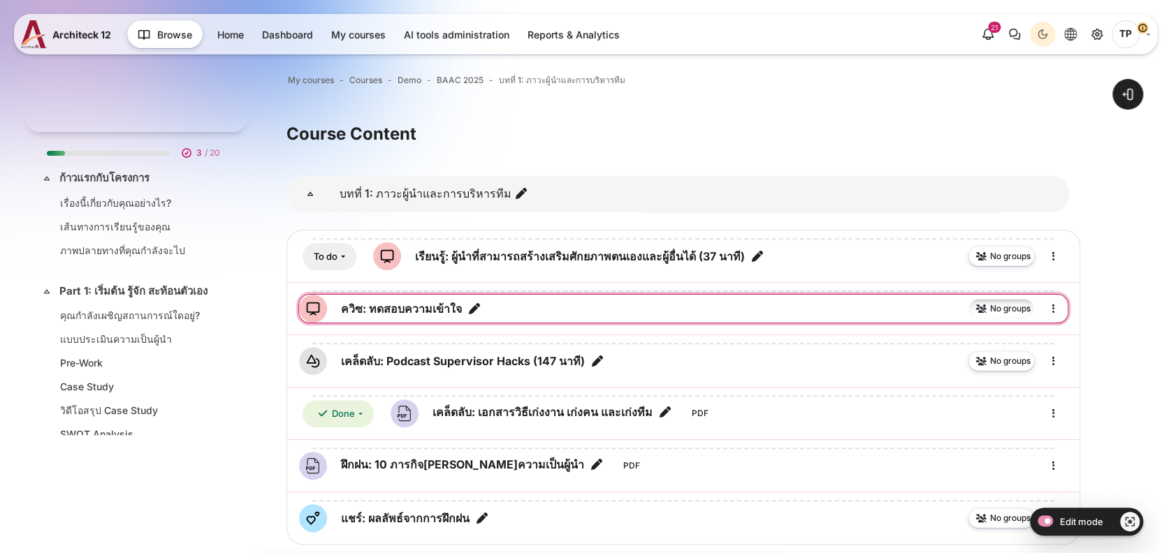
scroll to position [418, 0]
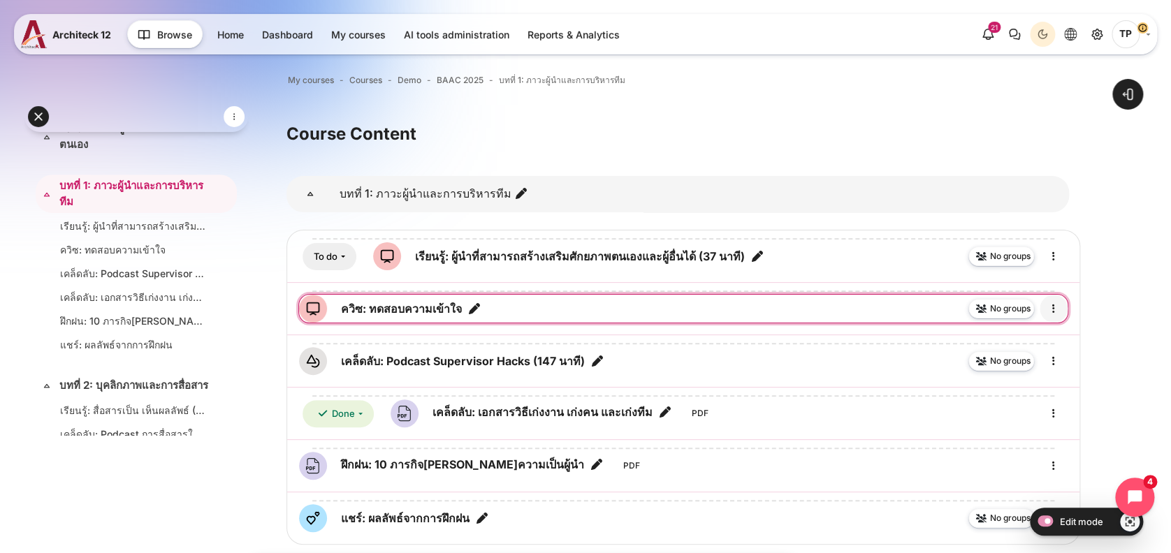
click at [1055, 311] on icon "Edit" at bounding box center [1053, 308] width 17 height 17
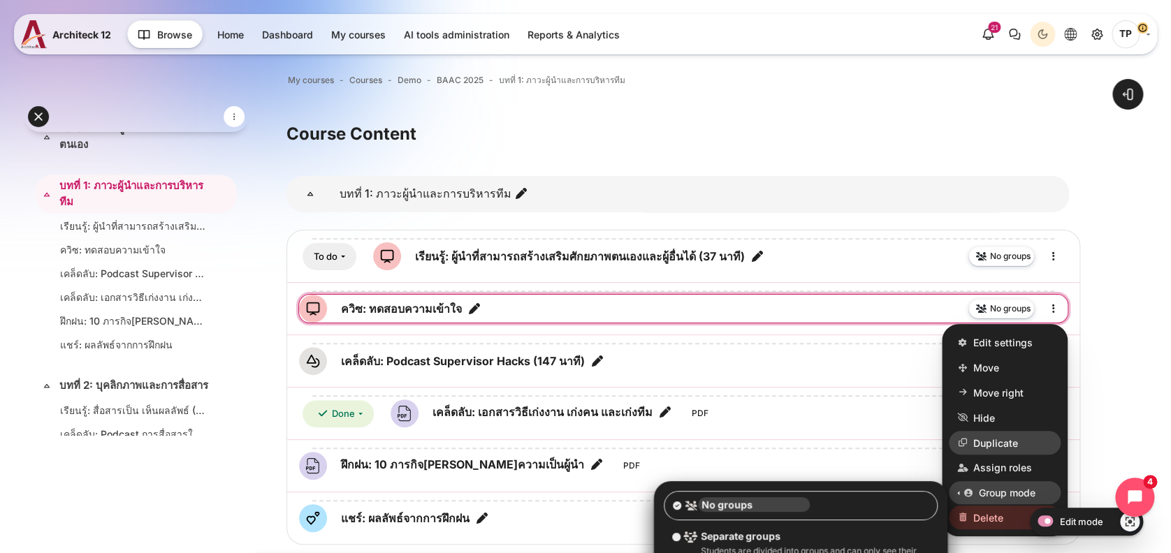
click at [984, 442] on span "Duplicate" at bounding box center [995, 443] width 45 height 15
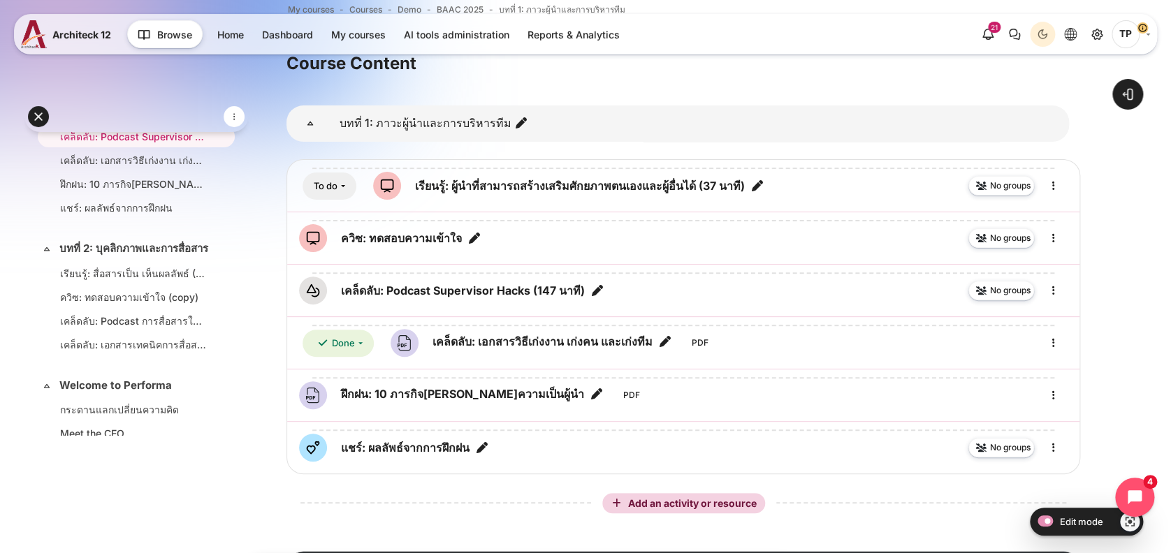
scroll to position [511, 0]
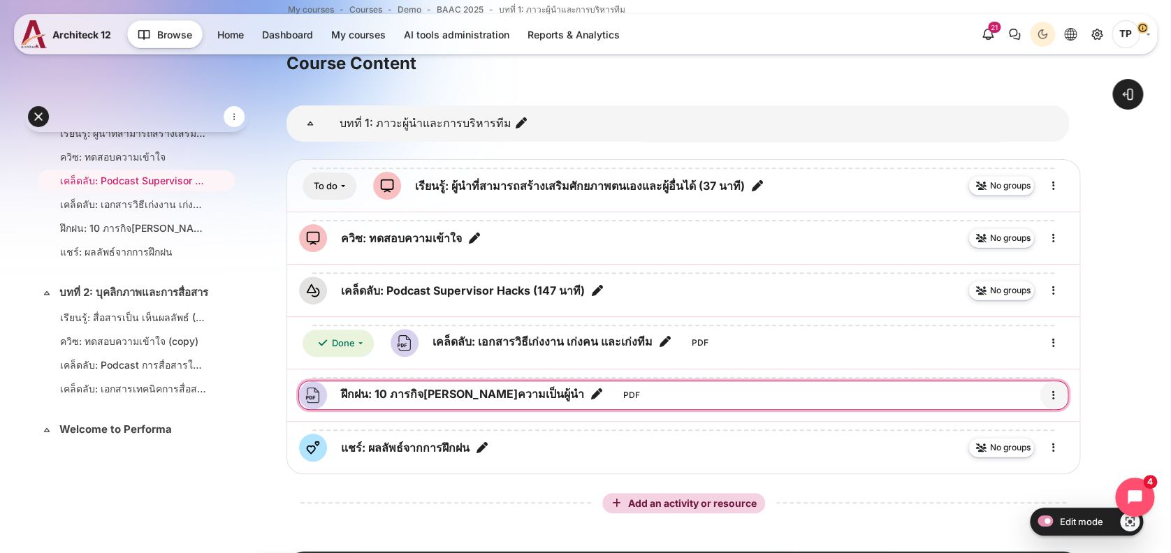
click at [1050, 393] on icon "Edit" at bounding box center [1053, 395] width 17 height 17
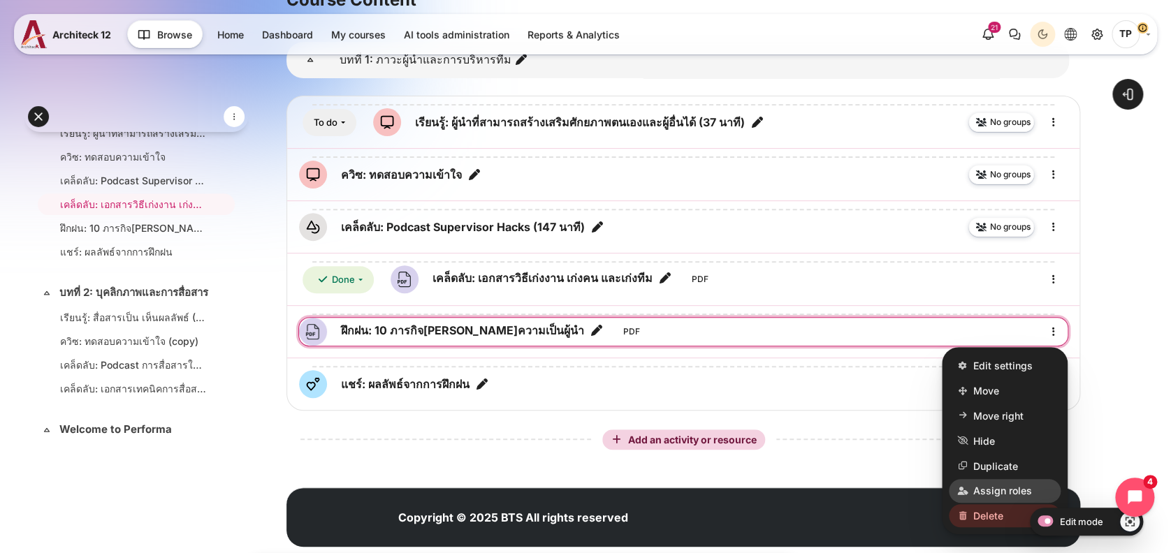
scroll to position [164, 0]
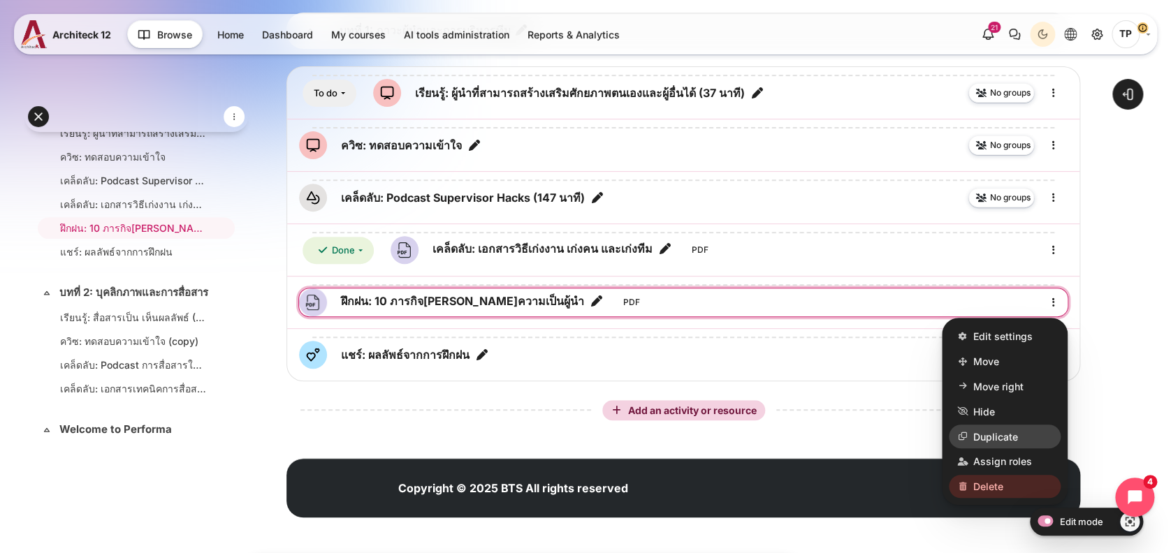
click at [994, 427] on link "Duplicate" at bounding box center [1005, 438] width 112 height 24
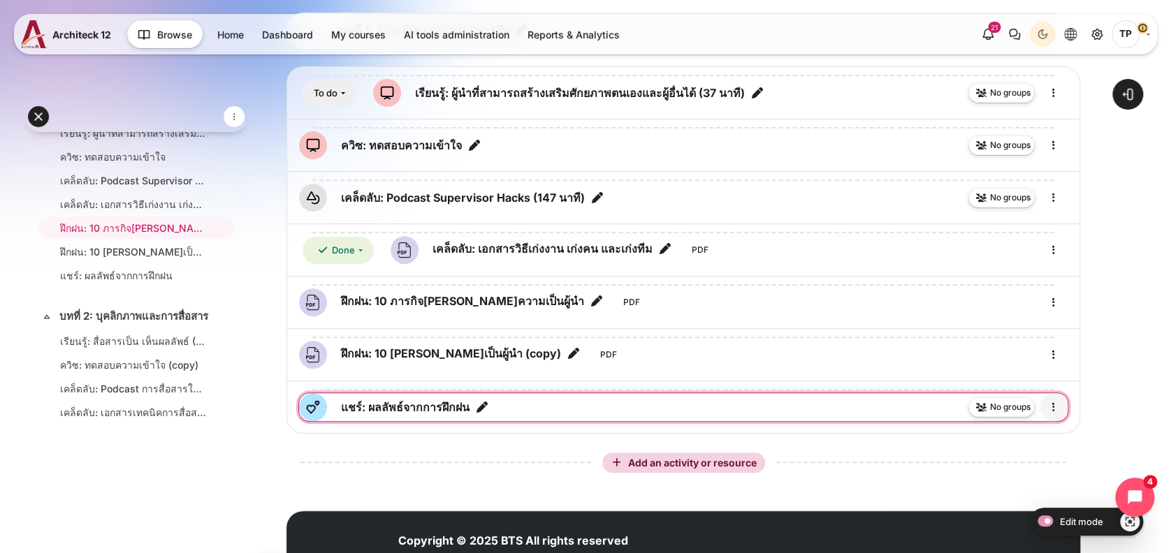
click at [1062, 405] on link "Content" at bounding box center [1054, 407] width 28 height 28
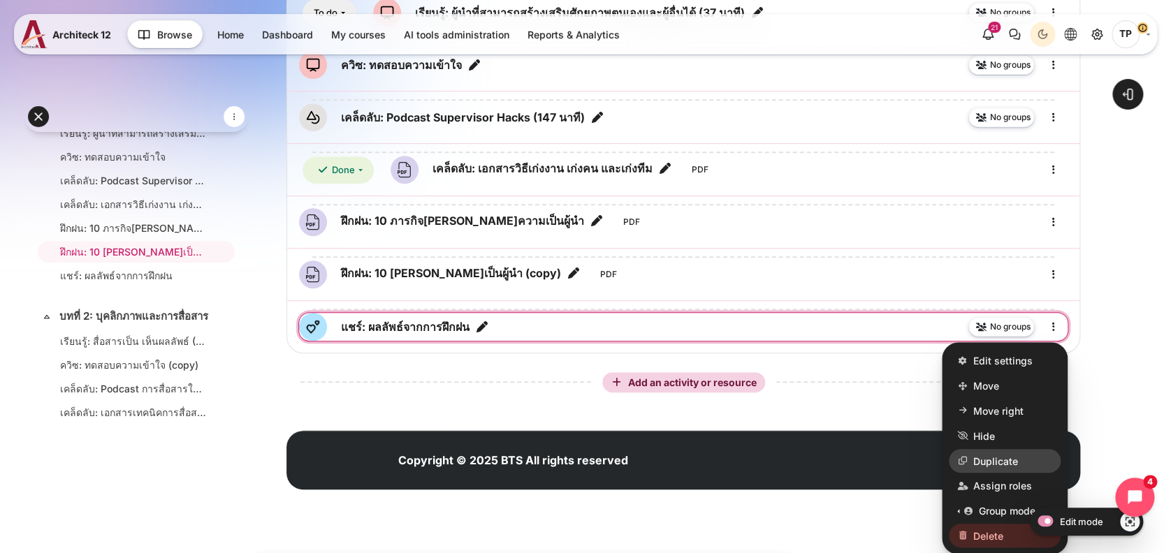
click at [984, 457] on span "Duplicate" at bounding box center [995, 461] width 45 height 15
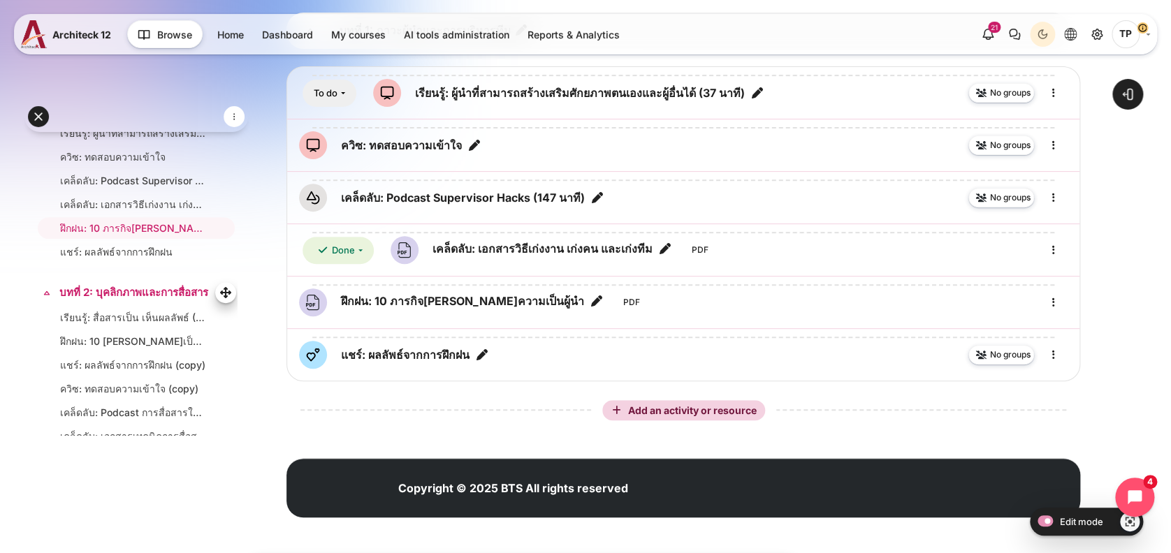
click at [79, 301] on link "บทที่ 2: บุคลิกภาพและการสื่อสาร" at bounding box center [134, 293] width 151 height 16
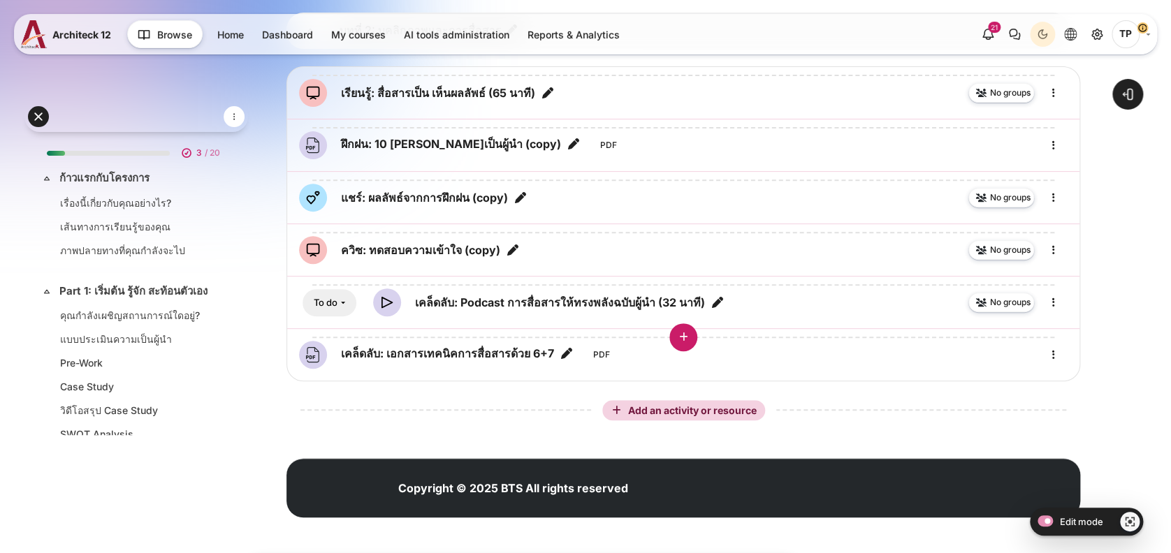
scroll to position [616, 0]
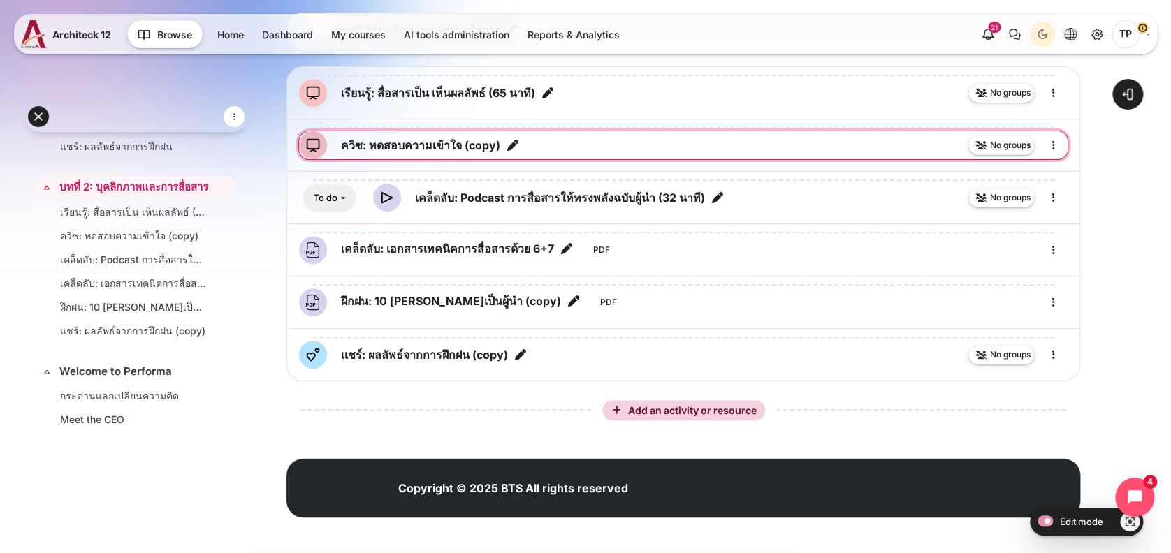
click at [512, 145] on icon "Edit title" at bounding box center [513, 145] width 14 height 14
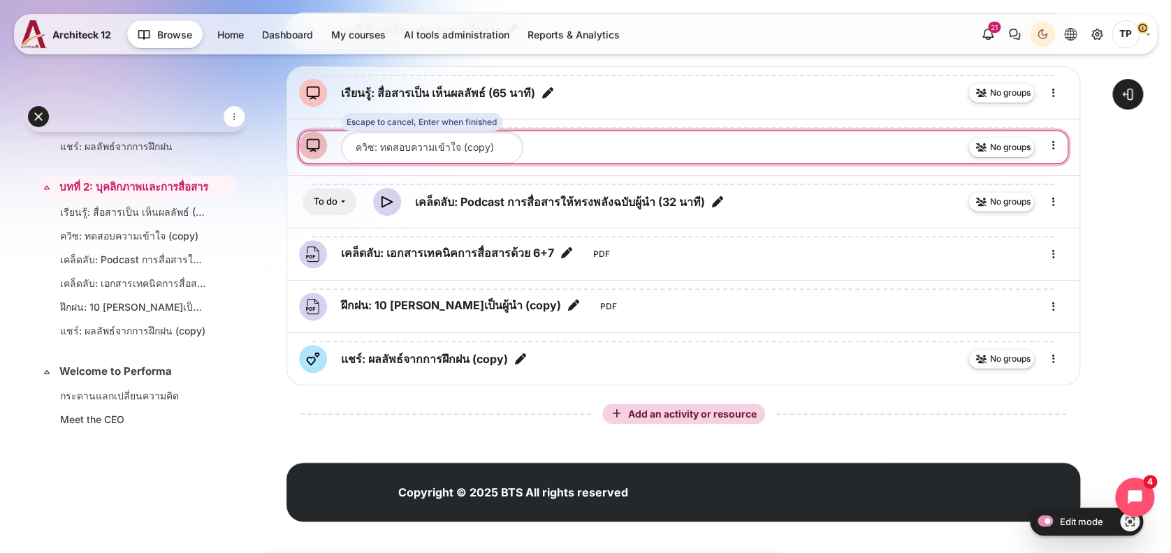
click at [468, 150] on input "ควิซ: ทดสอบความเข้าใจ (copy)" at bounding box center [432, 146] width 182 height 31
drag, startPoint x: 458, startPoint y: 145, endPoint x: 525, endPoint y: 146, distance: 66.4
click at [525, 146] on div "Escape to cancel, Enter when finished New name for activity ควิซ: ทดสอบความเข้า…" at bounding box center [683, 146] width 769 height 31
type input "ควิซ: ทดสอบความเข้าใจ"
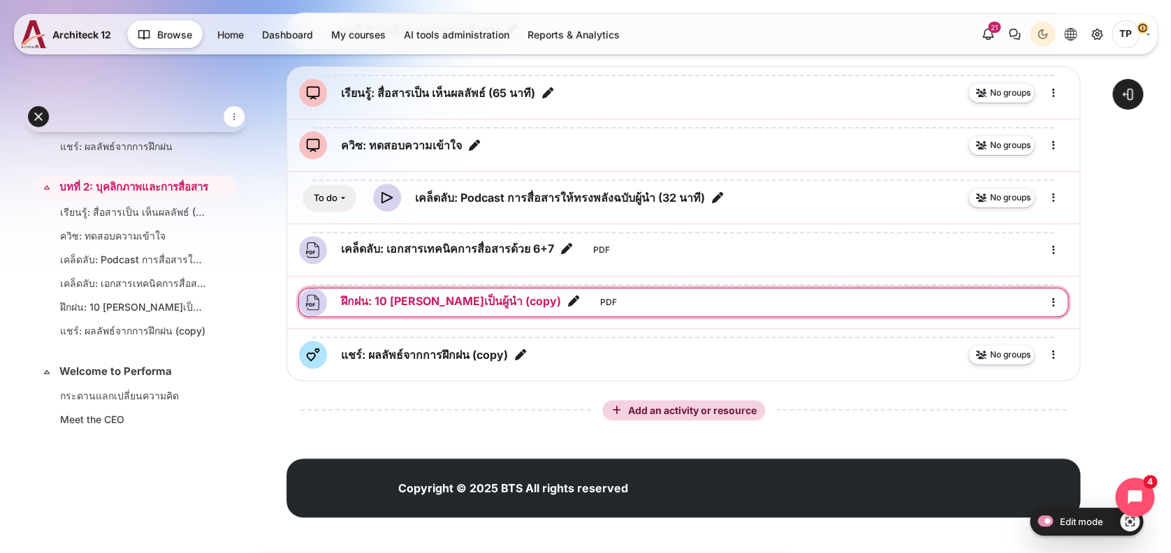
click at [537, 309] on link "ฝึกฝน: 10 ภารกิจเสริมสร้างความเป็นผู้นำ (copy) File" at bounding box center [451, 301] width 220 height 17
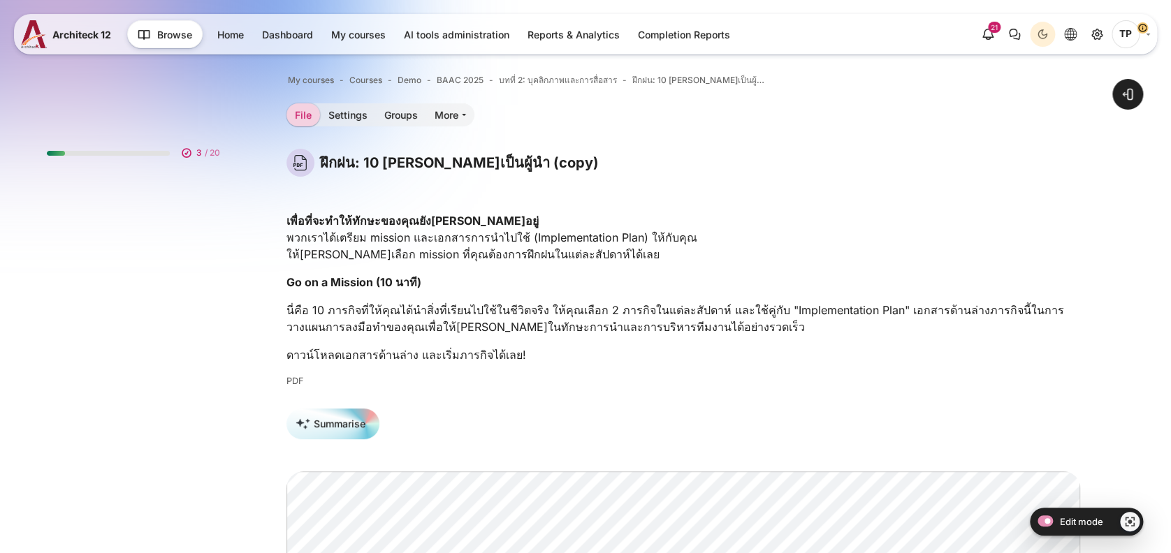
scroll to position [666, 0]
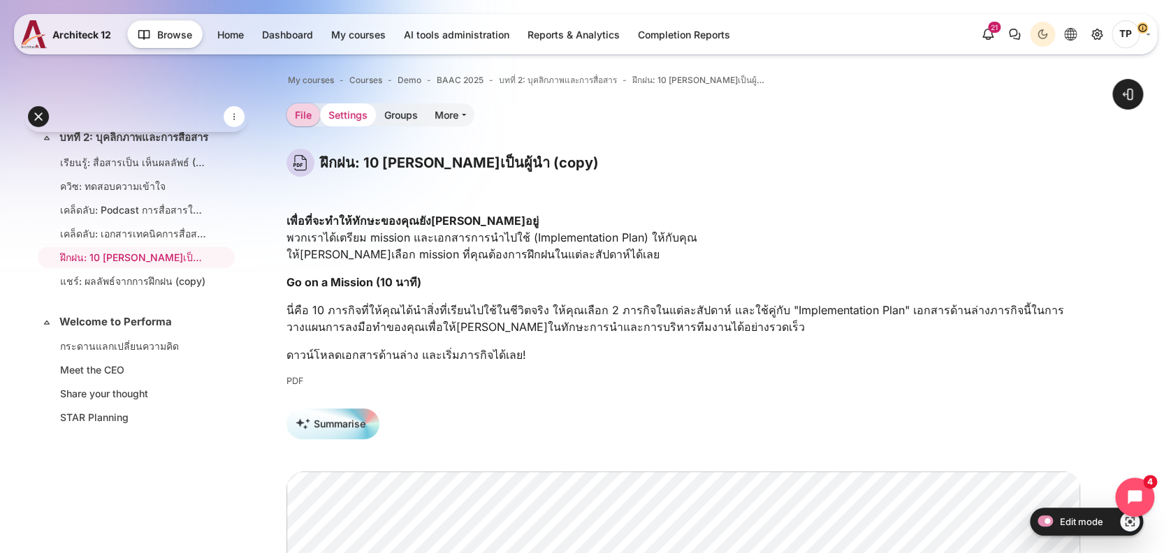
click at [355, 118] on link "Settings" at bounding box center [348, 114] width 56 height 23
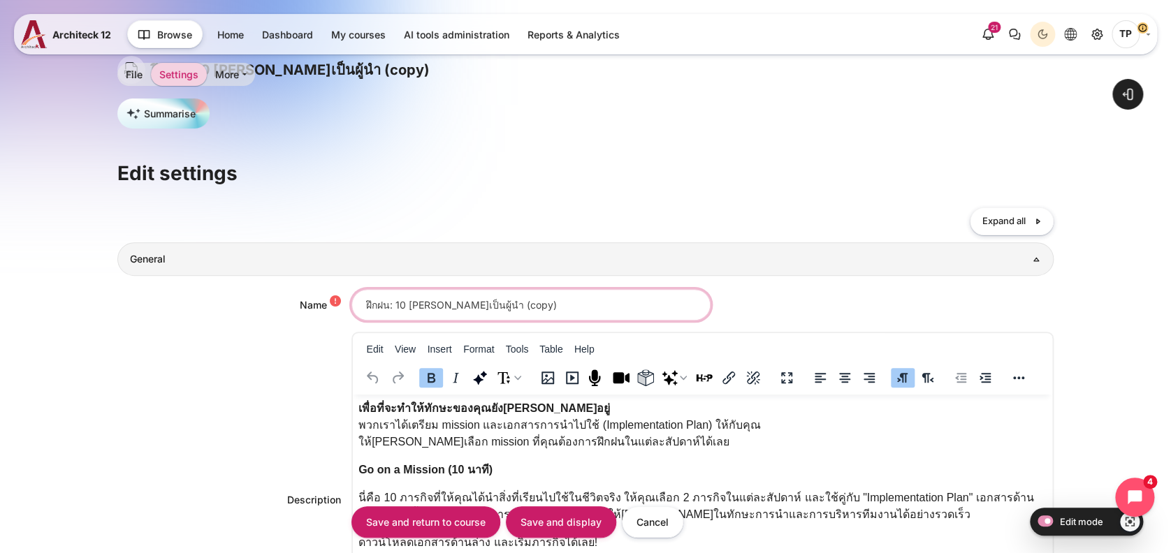
drag, startPoint x: 525, startPoint y: 307, endPoint x: 162, endPoint y: 44, distance: 447.9
click at [656, 307] on input "ฝึกฝน: 10 ภารกิจเสริมสร้างความเป็นผู้นำ (copy)" at bounding box center [531, 304] width 359 height 31
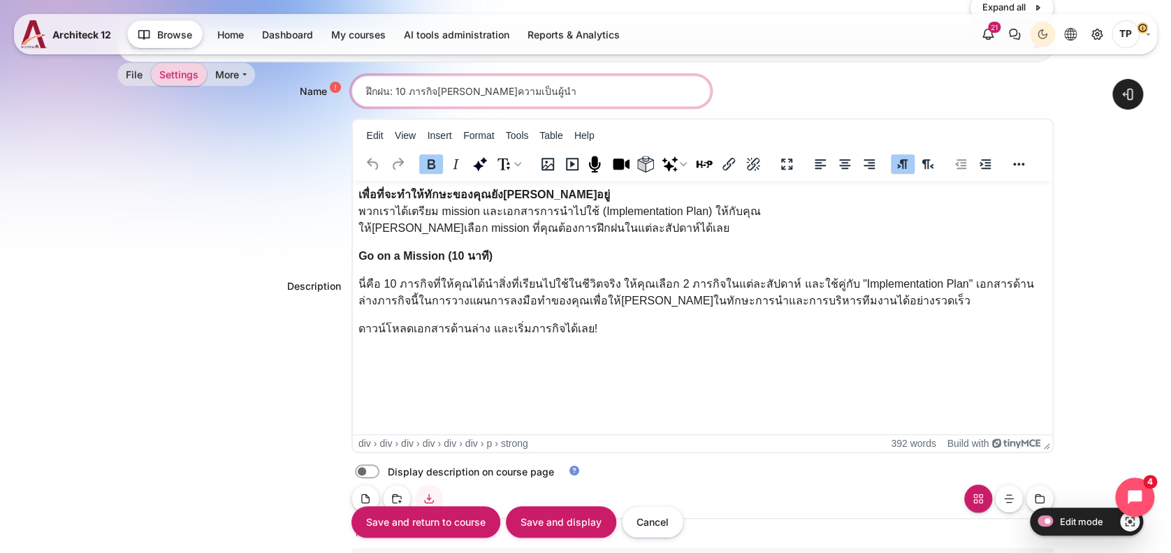
scroll to position [559, 0]
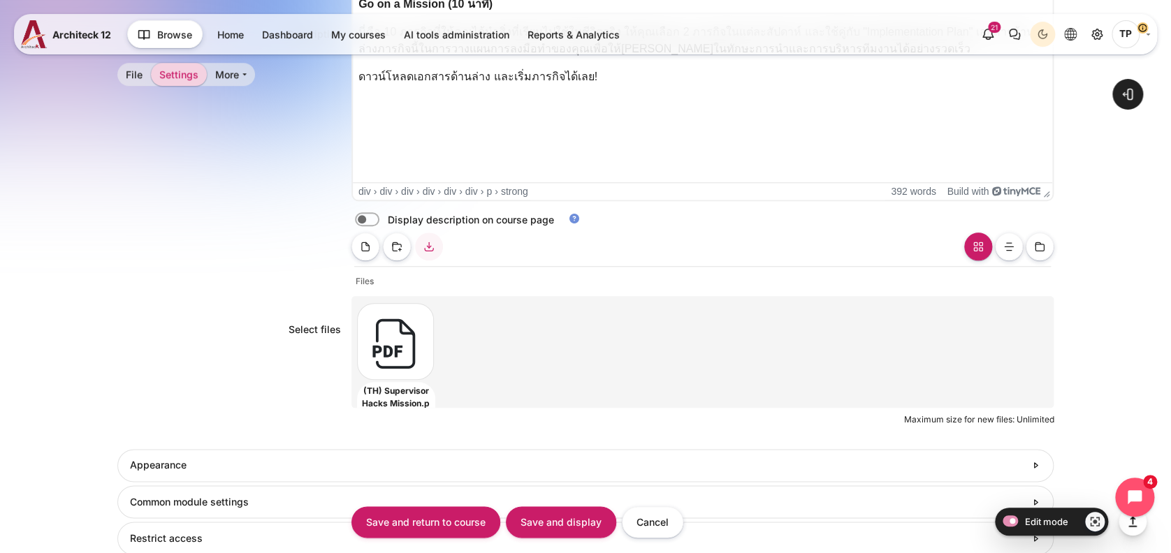
type input "ฝึกฝน: 10 ภารกิจ[PERSON_NAME]ความเป็นผู้นำ"
click at [406, 354] on div "Content" at bounding box center [392, 341] width 71 height 77
type input "(TH) Supervisor Hacks Mission.pdf"
type input "Thanyaphon Pongpaichet"
select select "/"
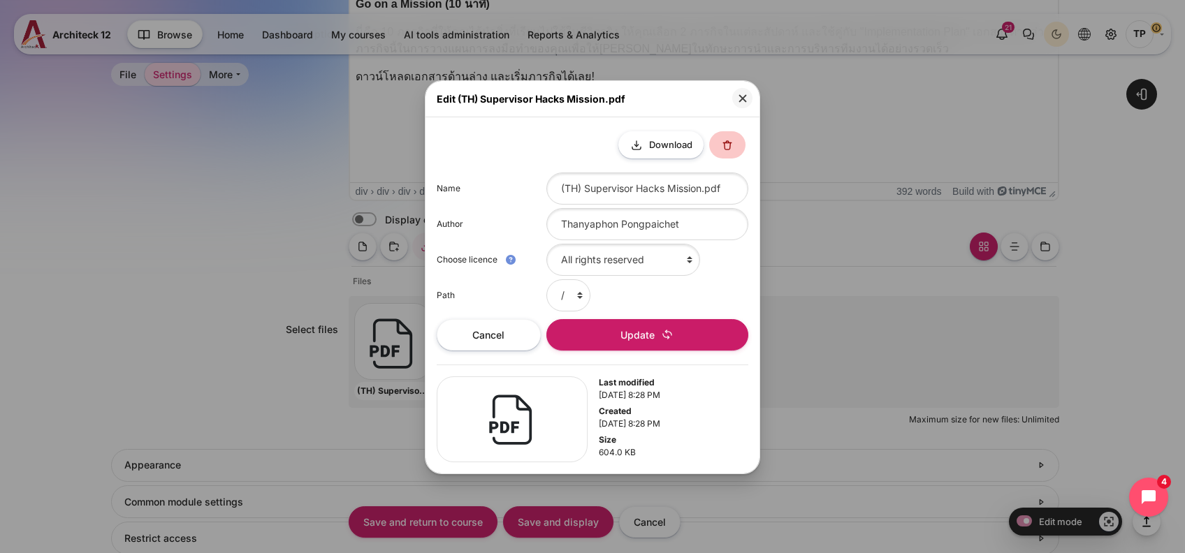
click at [735, 140] on button at bounding box center [727, 144] width 36 height 27
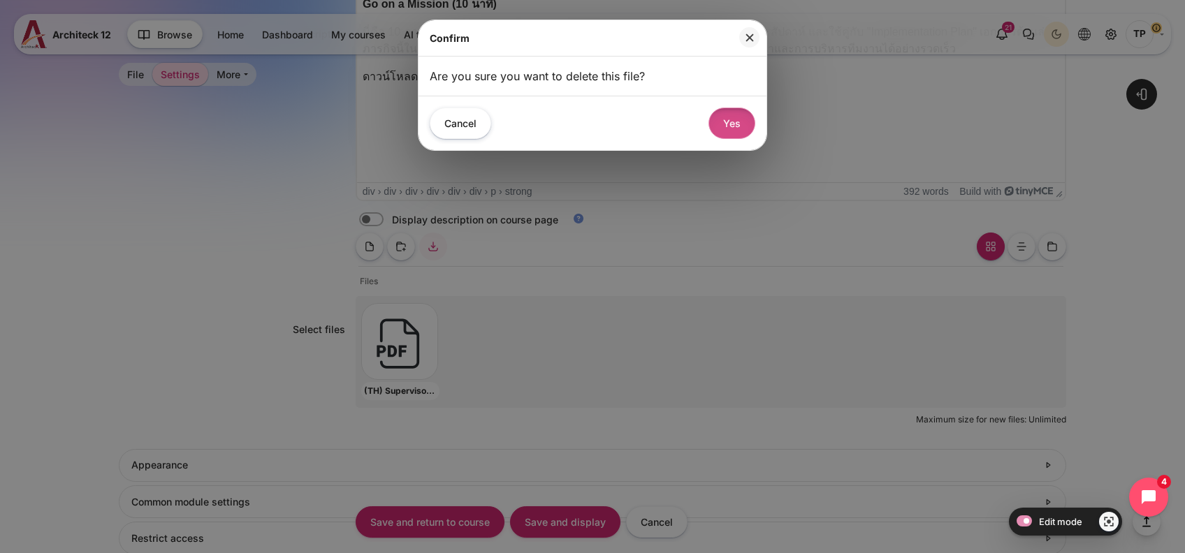
click at [727, 121] on button "Yes" at bounding box center [732, 123] width 47 height 31
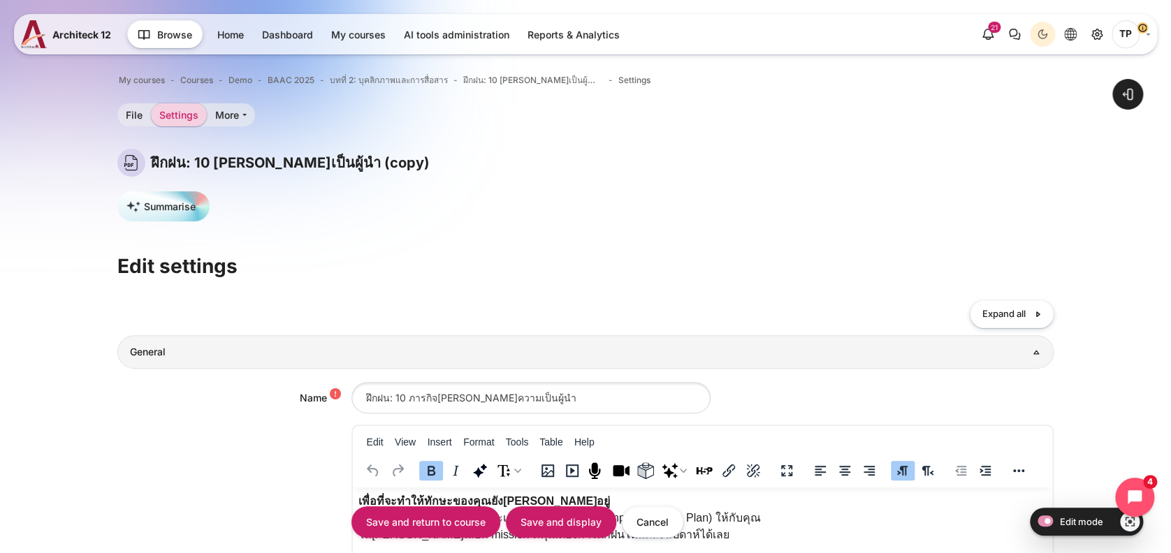
scroll to position [93, 0]
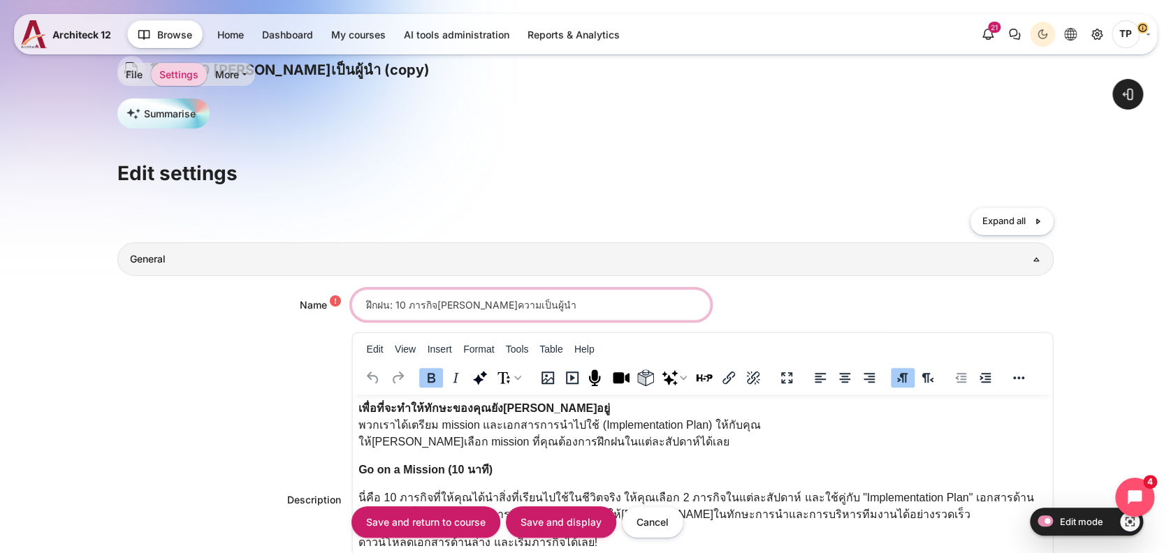
drag, startPoint x: 456, startPoint y: 302, endPoint x: 621, endPoint y: 296, distance: 165.0
click at [621, 296] on input "ฝึกฝน: 10 ภารกิจ[PERSON_NAME]ความเป็นผู้นำ" at bounding box center [531, 304] width 359 height 31
type input "ฝึกฝน: 10 [PERSON_NAME]และการสื่อสาร"
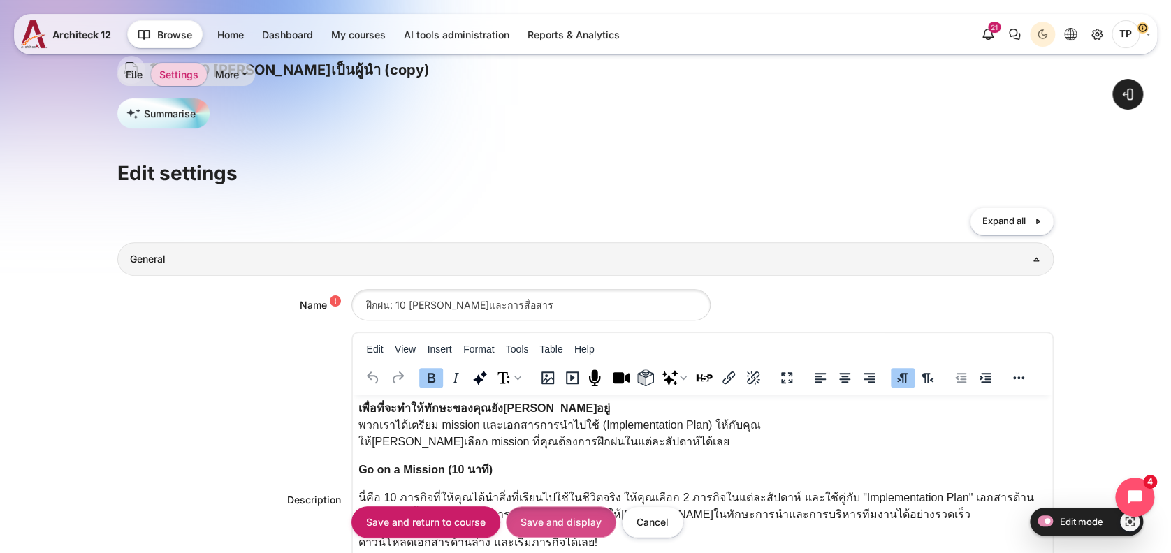
click at [532, 523] on input "Save and display" at bounding box center [561, 522] width 110 height 31
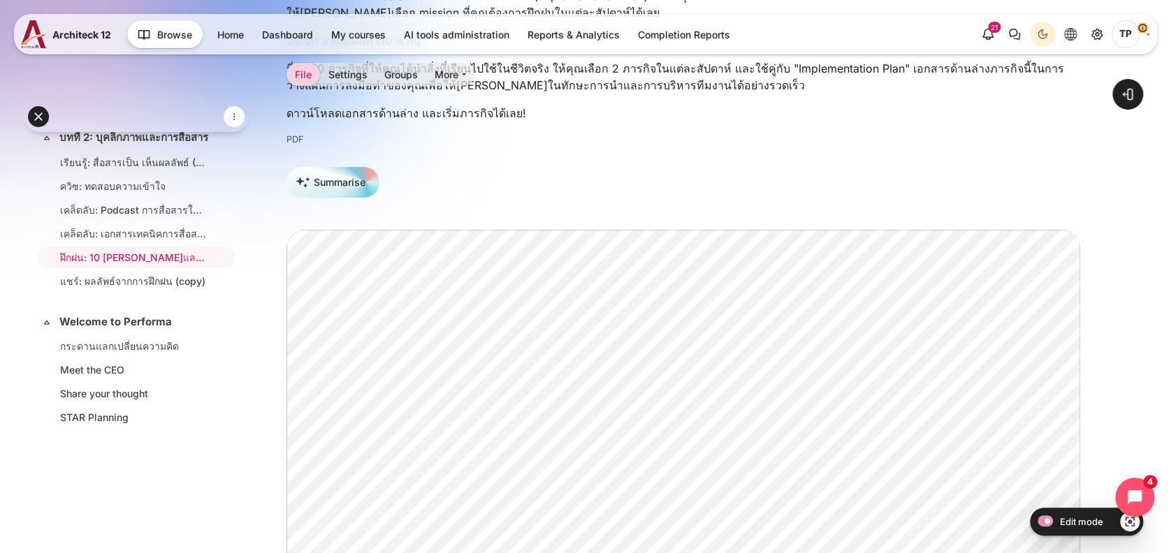
scroll to position [372, 0]
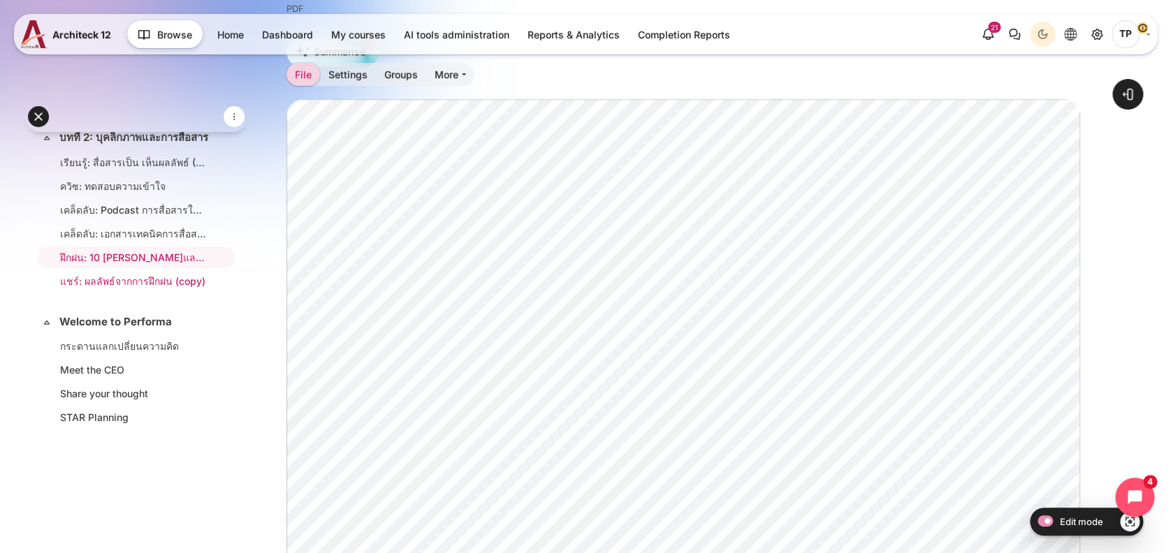
click at [71, 289] on link "แชร์: ผลลัพธ์จากการฝึกฝน (copy)" at bounding box center [133, 281] width 147 height 15
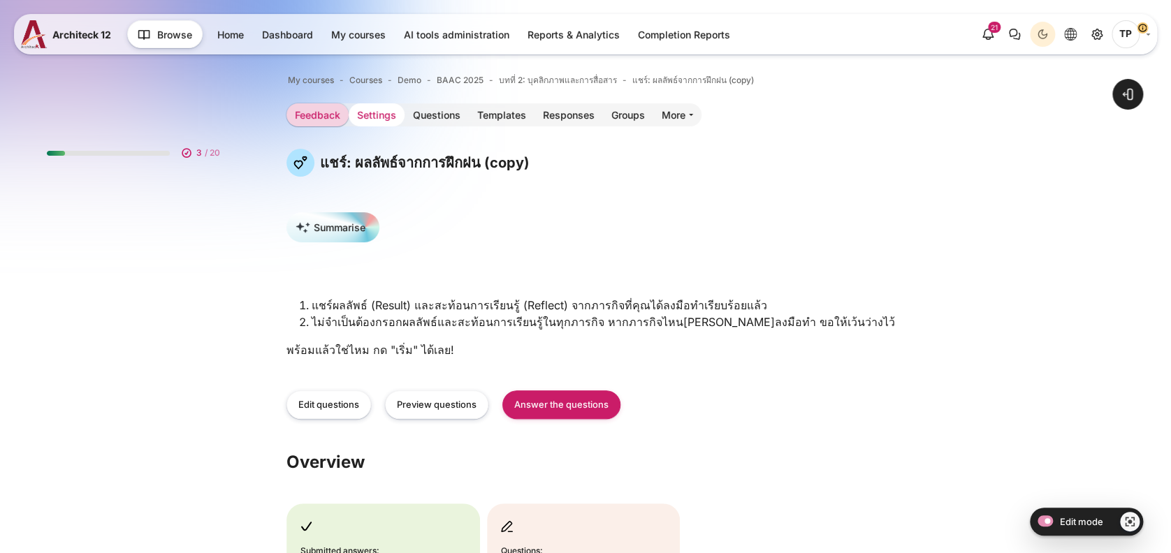
scroll to position [690, 0]
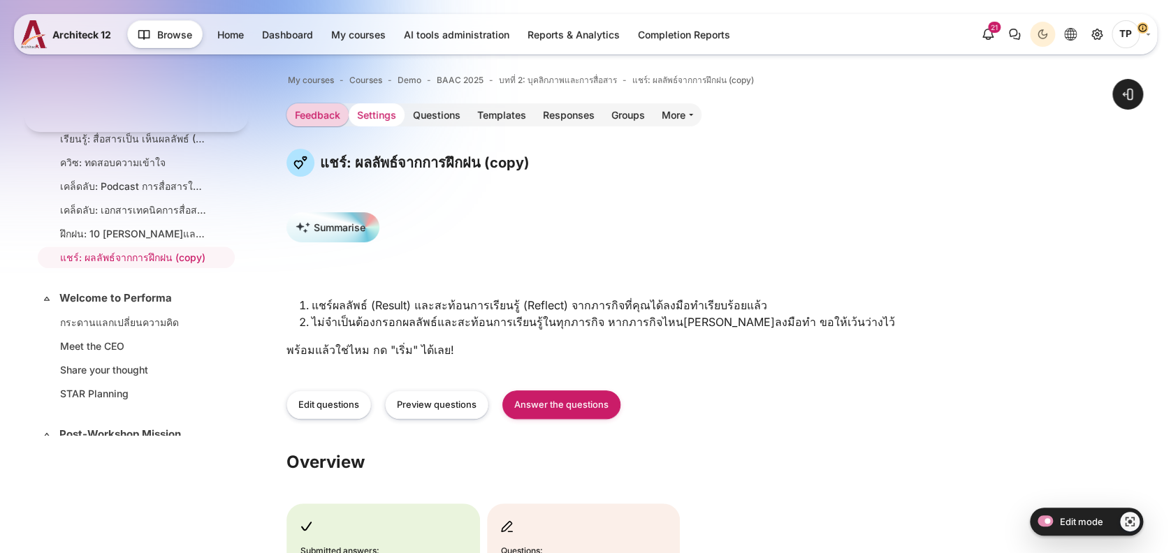
click at [367, 113] on link "Settings" at bounding box center [377, 114] width 56 height 23
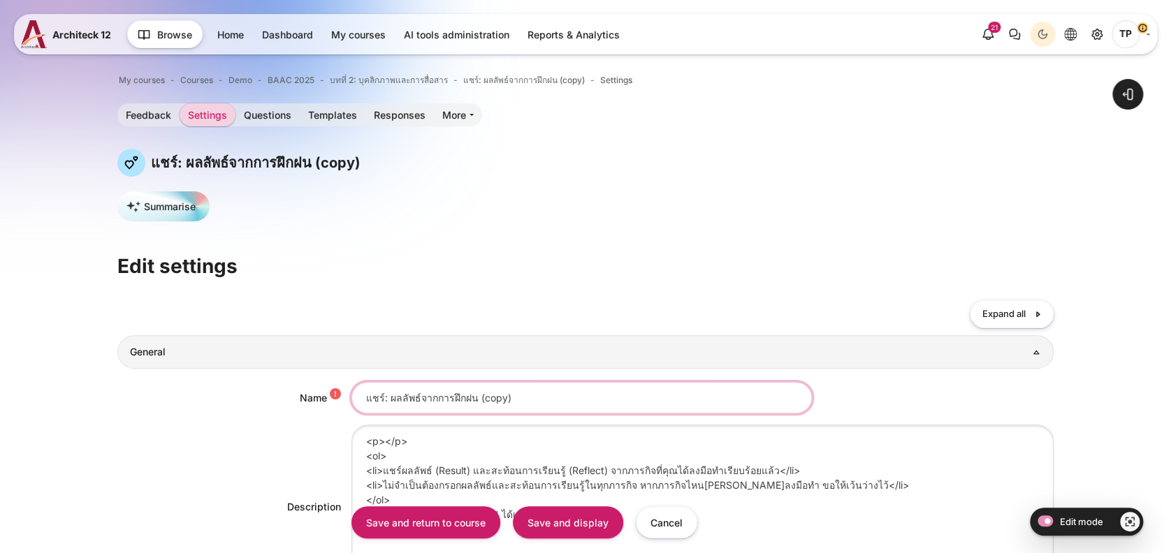
drag, startPoint x: 474, startPoint y: 396, endPoint x: 699, endPoint y: 395, distance: 225.0
click at [700, 394] on input "แชร์: ผลลัพธ์จากการฝึกฝน (copy)" at bounding box center [582, 397] width 461 height 31
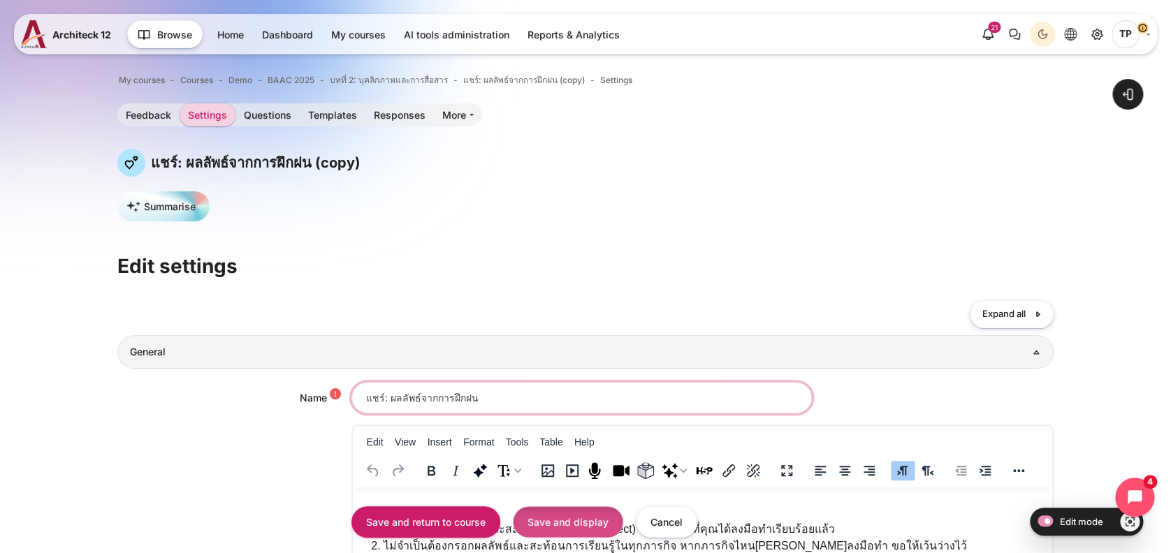
type input "แชร์: ผลลัพธ์จากการฝึกฝน"
click at [583, 527] on input "Save and display" at bounding box center [568, 522] width 110 height 31
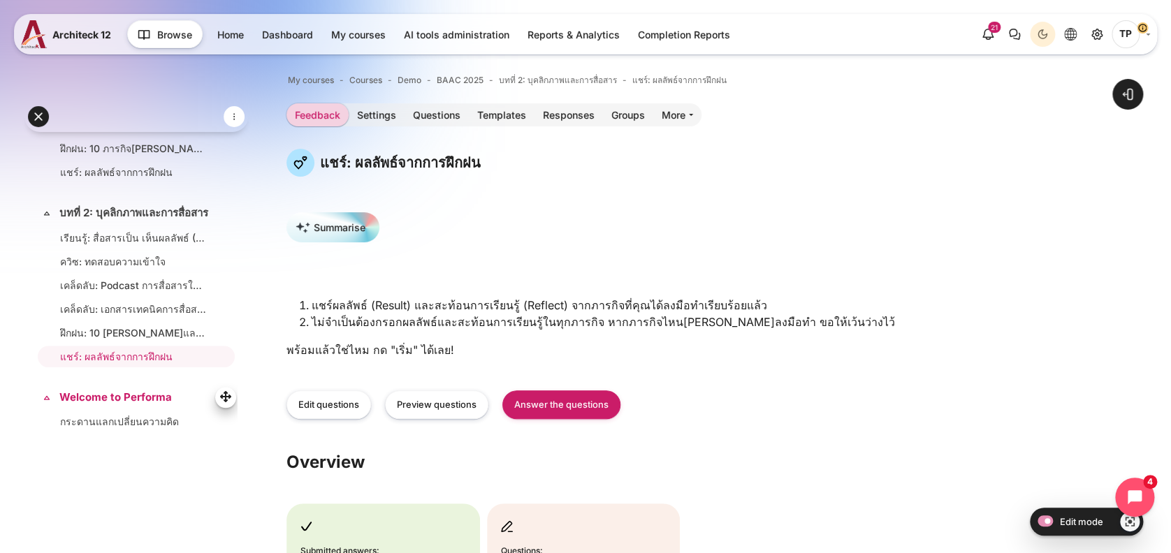
scroll to position [597, 0]
